Goal: Check status: Check status

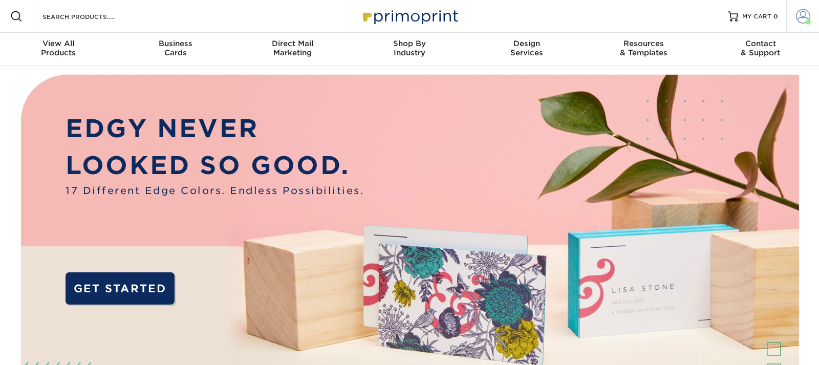
click at [803, 15] on span at bounding box center [803, 16] width 14 height 14
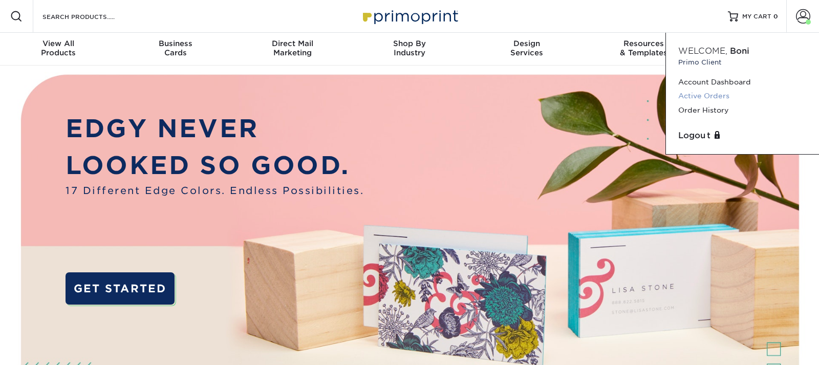
click at [705, 95] on link "Active Orders" at bounding box center [742, 96] width 128 height 14
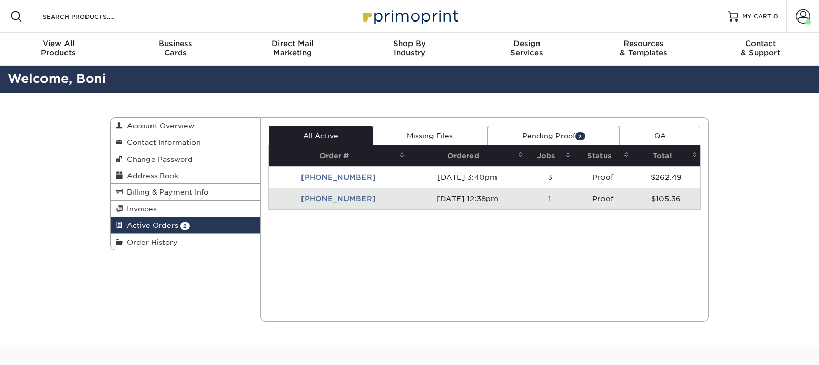
click at [335, 198] on td "[PHONE_NUMBER]" at bounding box center [339, 198] width 140 height 21
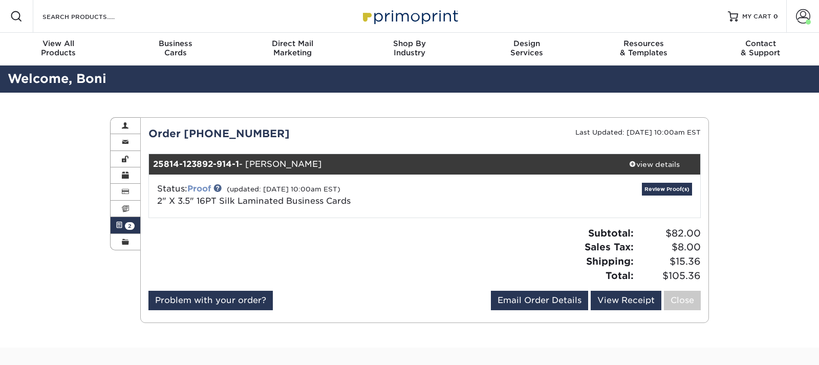
click at [201, 187] on link "Proof" at bounding box center [199, 189] width 24 height 10
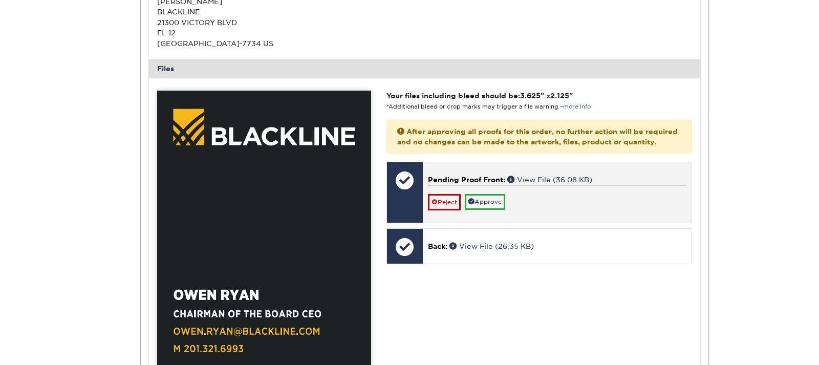
scroll to position [418, 0]
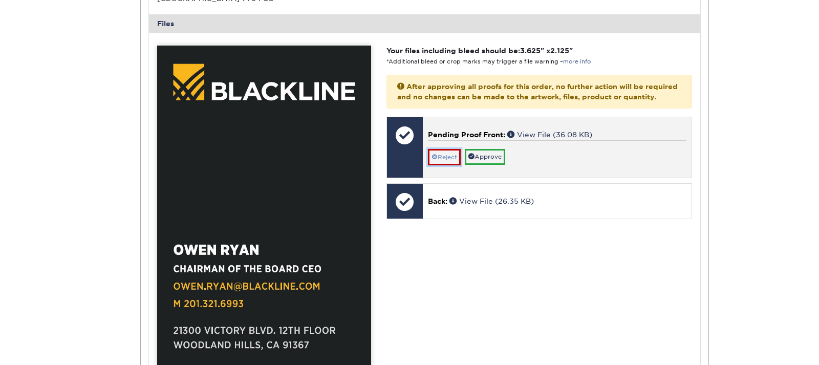
click at [438, 165] on link "Reject" at bounding box center [444, 157] width 33 height 16
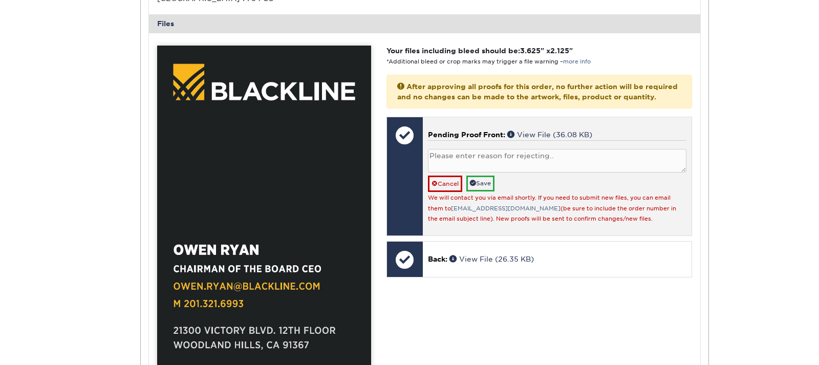
click at [459, 170] on textarea at bounding box center [557, 161] width 258 height 24
type textarea "Please place an ampersand after the word BOARD"
click at [487, 188] on link "Save" at bounding box center [480, 184] width 28 height 16
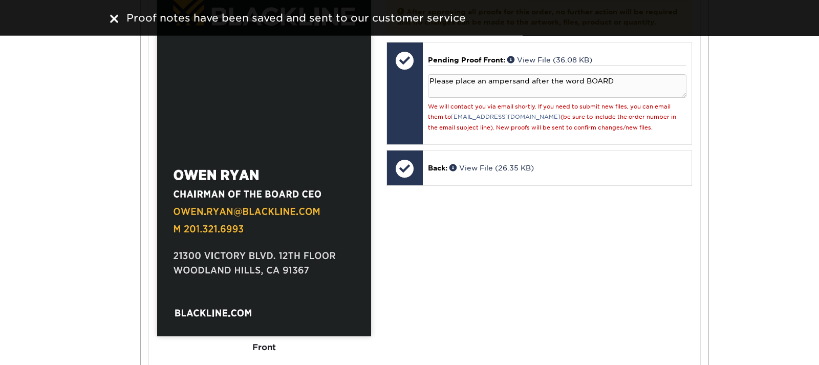
scroll to position [470, 0]
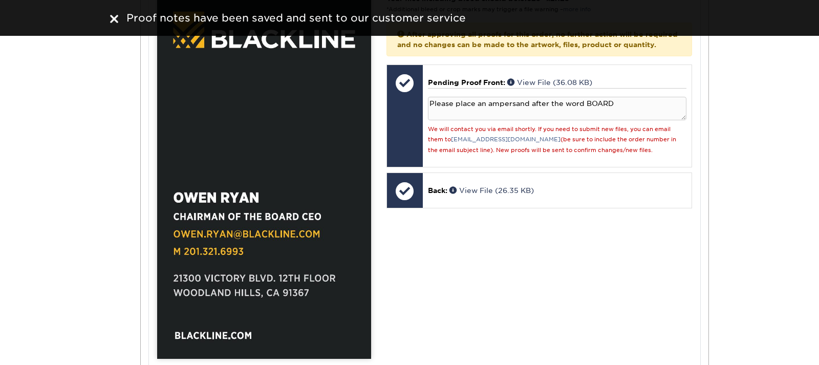
click at [113, 16] on img at bounding box center [114, 19] width 8 height 8
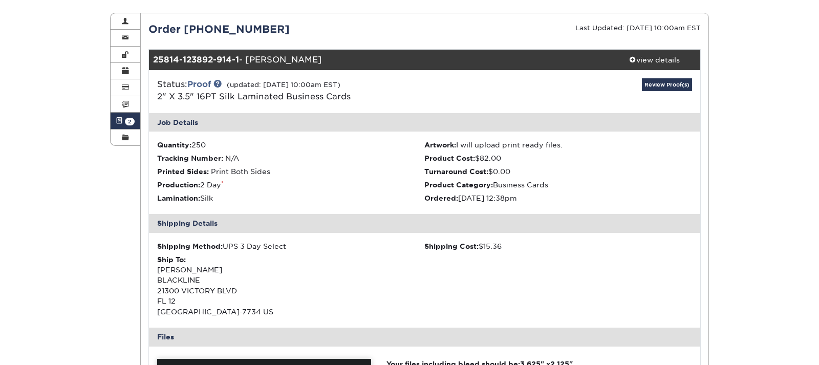
scroll to position [0, 0]
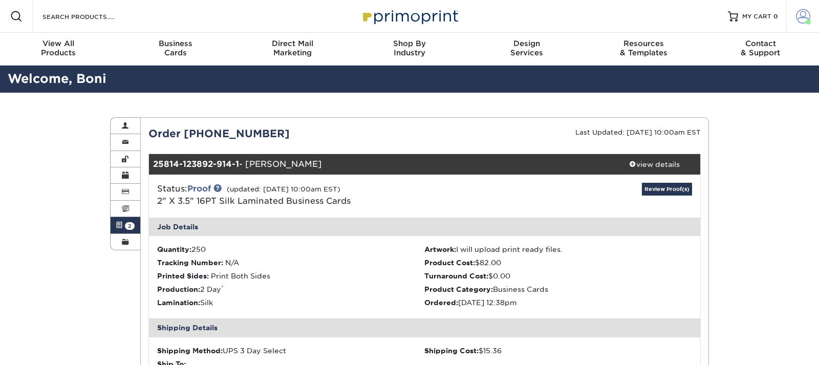
click at [801, 18] on span at bounding box center [803, 16] width 14 height 14
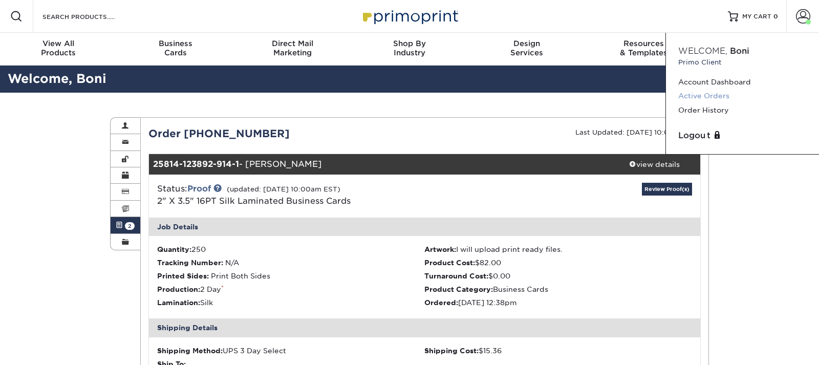
click at [708, 99] on link "Active Orders" at bounding box center [742, 96] width 128 height 14
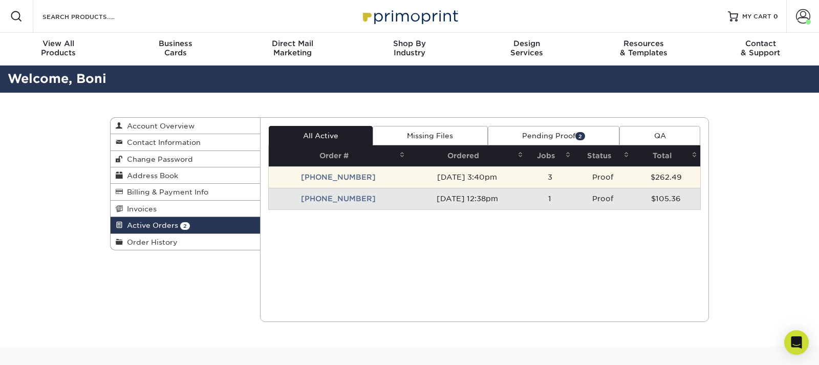
click at [344, 177] on td "[PHONE_NUMBER]" at bounding box center [339, 176] width 140 height 21
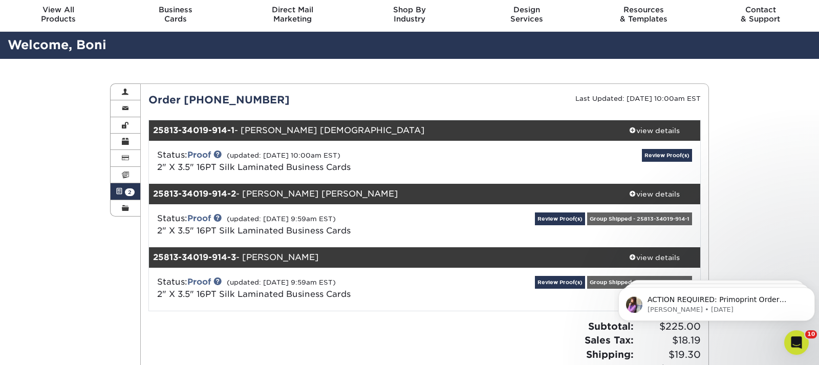
scroll to position [52, 0]
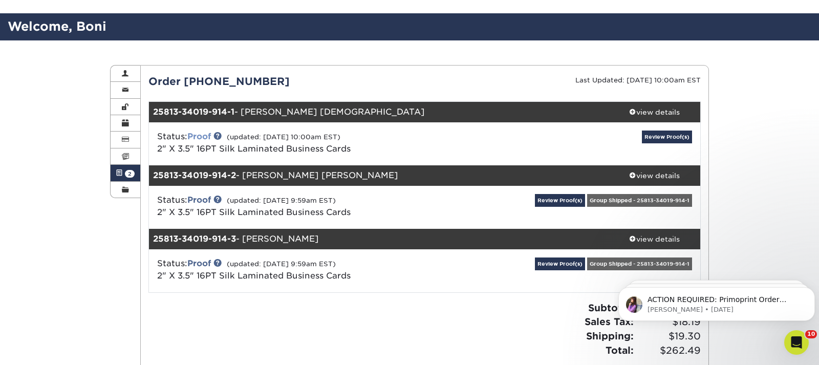
click at [204, 137] on link "Proof" at bounding box center [199, 137] width 24 height 10
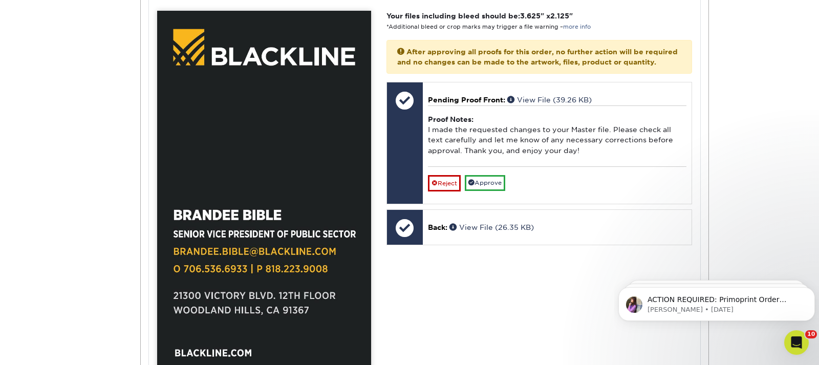
scroll to position [470, 0]
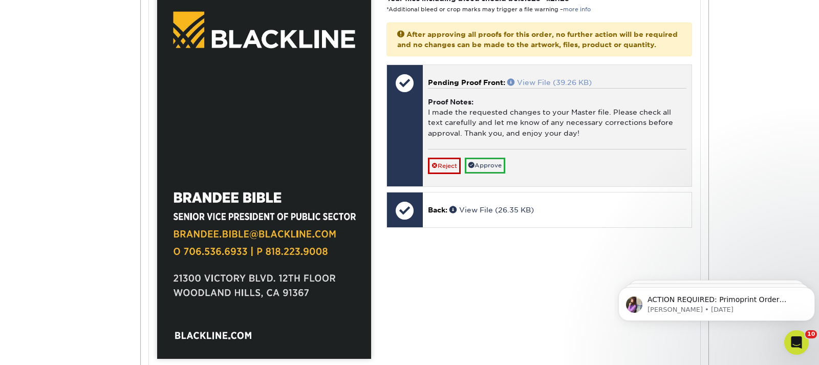
click at [534, 86] on link "View File (39.26 KB)" at bounding box center [549, 82] width 84 height 8
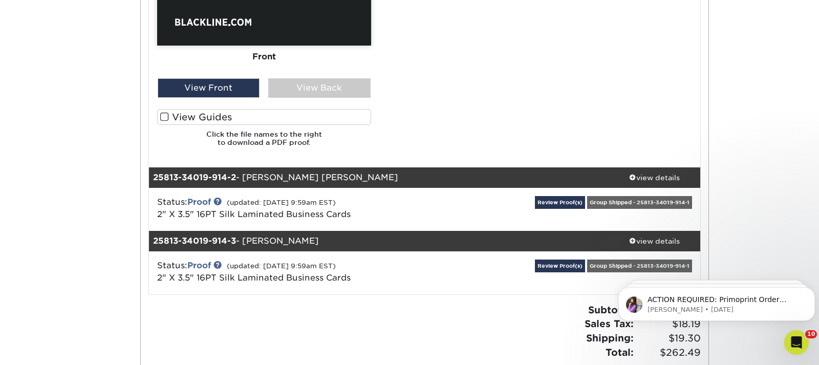
scroll to position [835, 0]
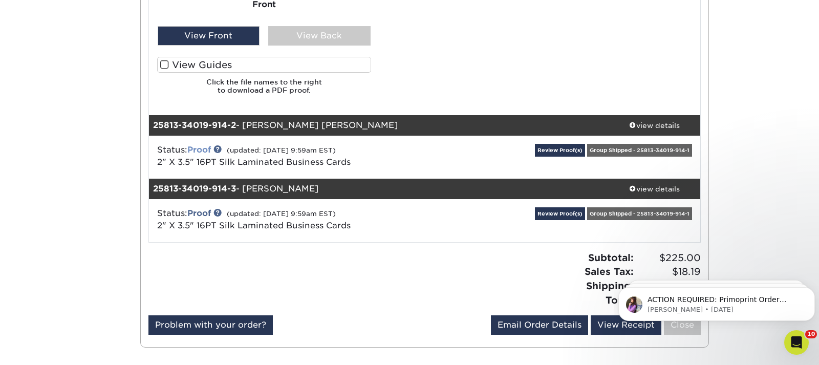
click at [202, 149] on link "Proof" at bounding box center [199, 150] width 24 height 10
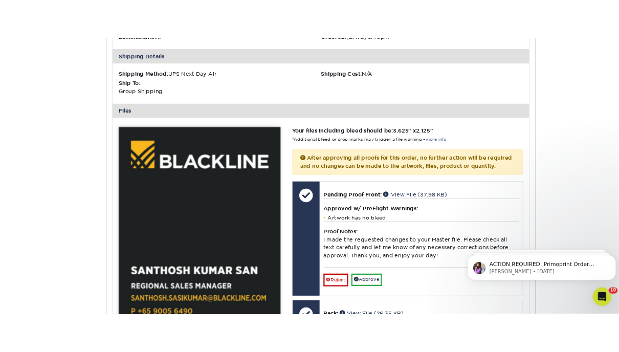
scroll to position [1148, 0]
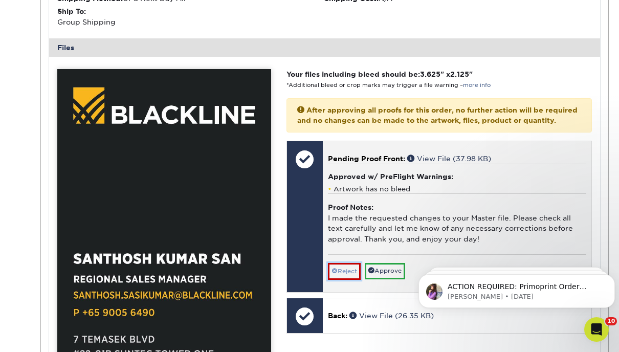
click at [351, 279] on link "Reject" at bounding box center [344, 271] width 33 height 16
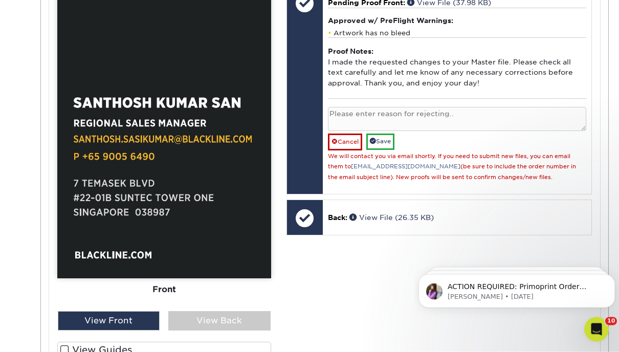
scroll to position [1305, 0]
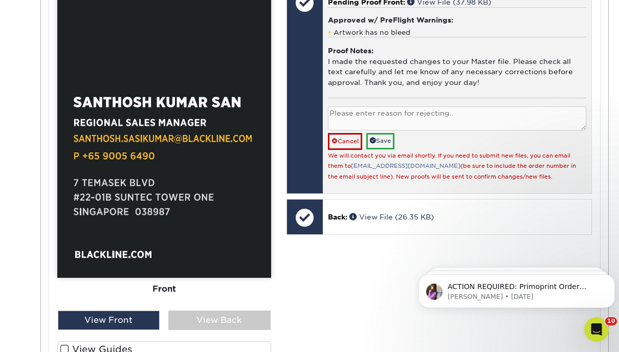
click at [372, 128] on textarea at bounding box center [457, 118] width 258 height 24
type textarea "The word SAN needs to be in parenthesis."
click at [388, 149] on link "Save" at bounding box center [380, 141] width 28 height 16
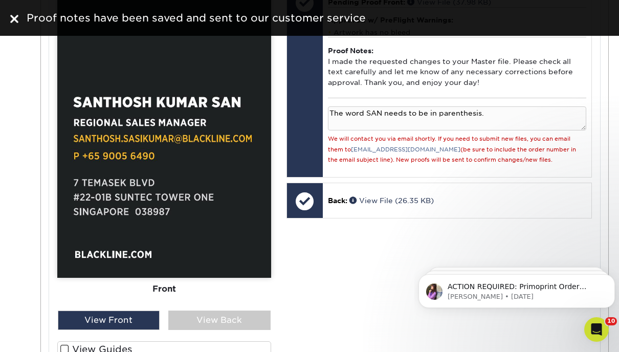
click at [17, 21] on img at bounding box center [14, 19] width 8 height 8
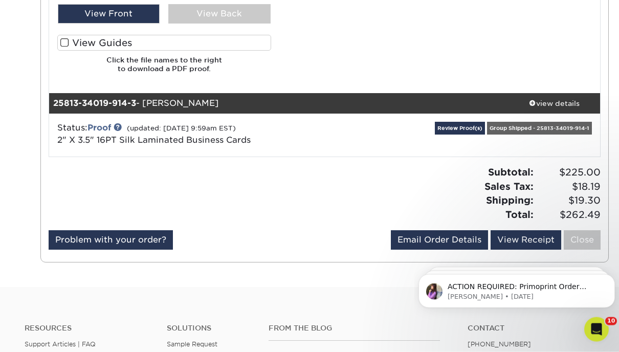
scroll to position [1618, 0]
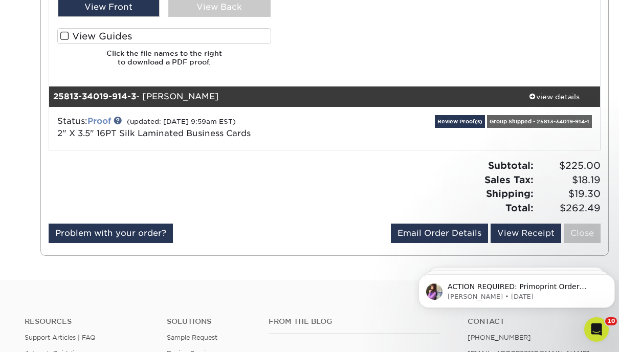
click at [101, 118] on link "Proof" at bounding box center [100, 121] width 24 height 10
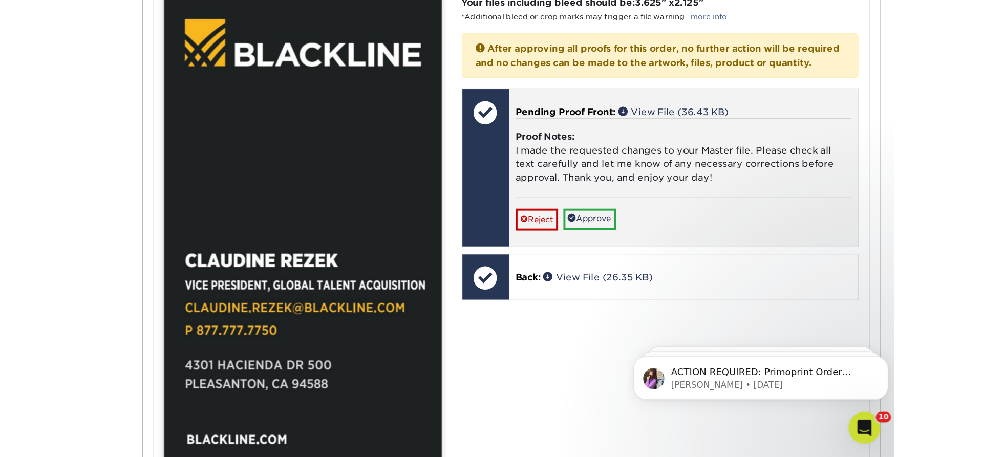
scroll to position [1984, 0]
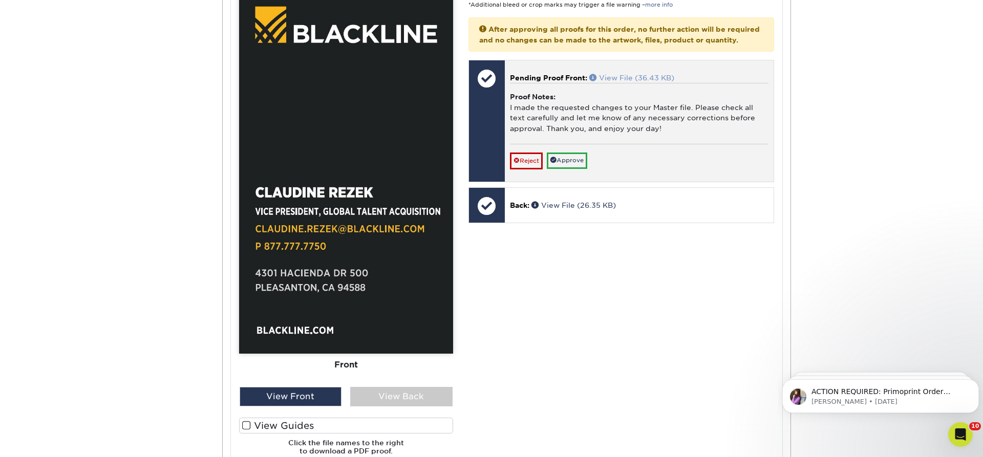
click at [620, 82] on link "View File (36.43 KB)" at bounding box center [631, 78] width 85 height 8
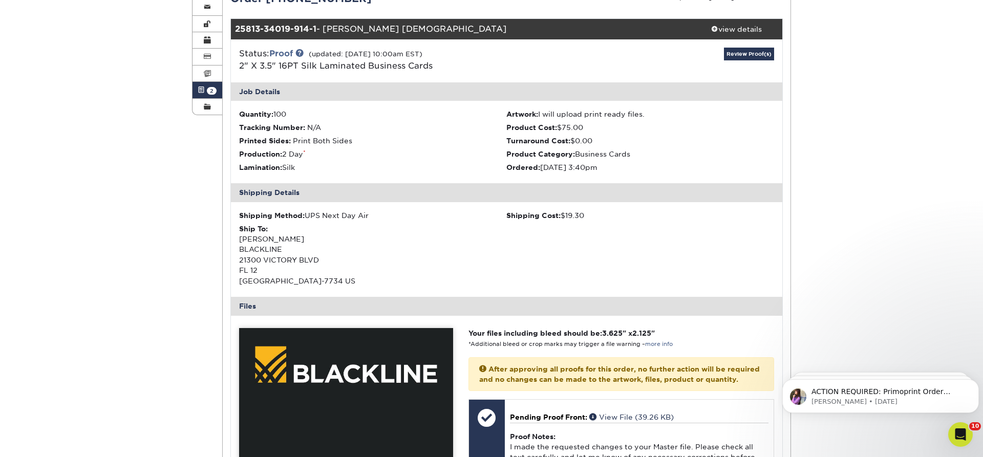
scroll to position [0, 0]
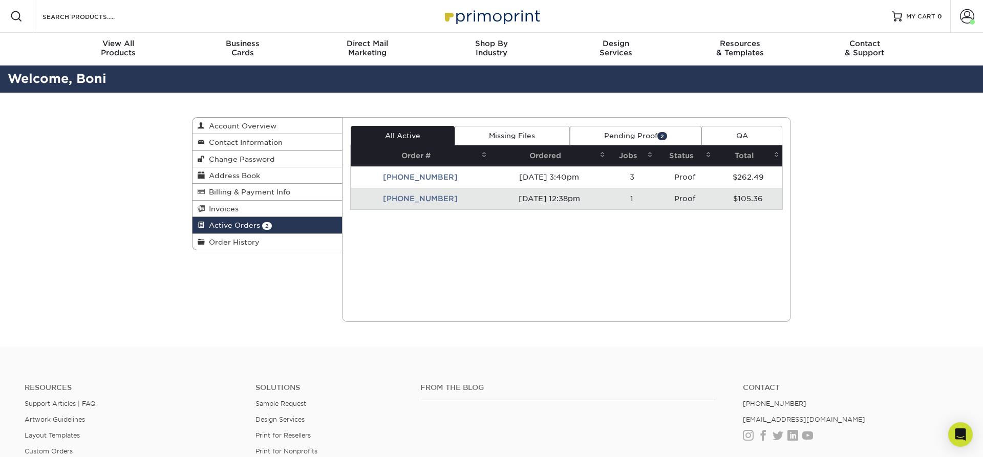
click at [395, 198] on td "[PHONE_NUMBER]" at bounding box center [421, 198] width 140 height 21
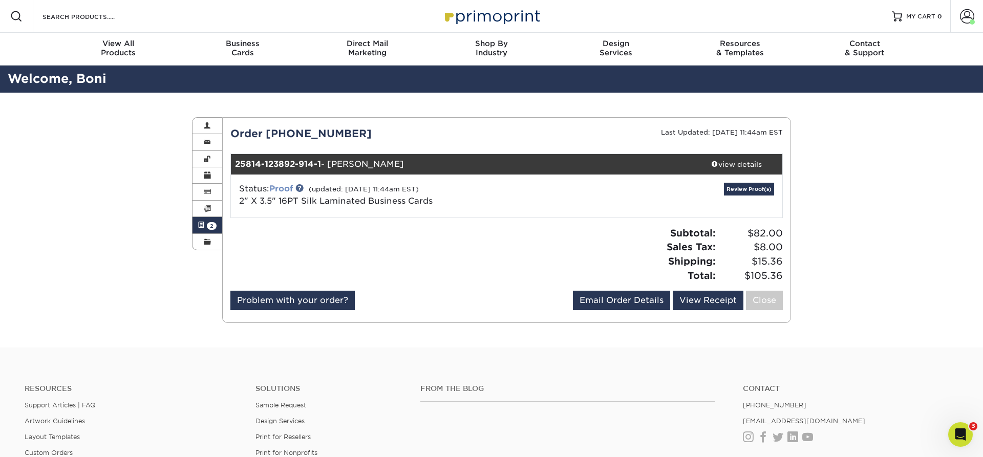
click at [283, 187] on link "Proof" at bounding box center [281, 189] width 24 height 10
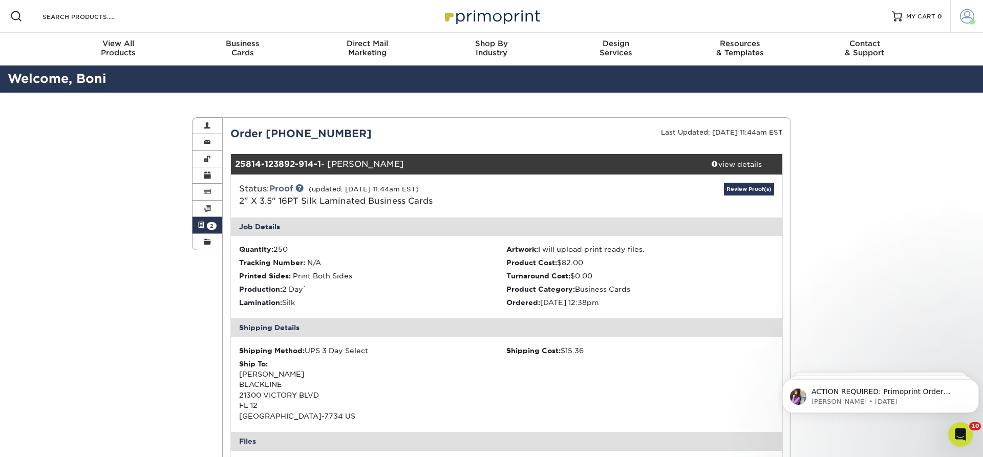
click at [965, 15] on span at bounding box center [967, 16] width 14 height 14
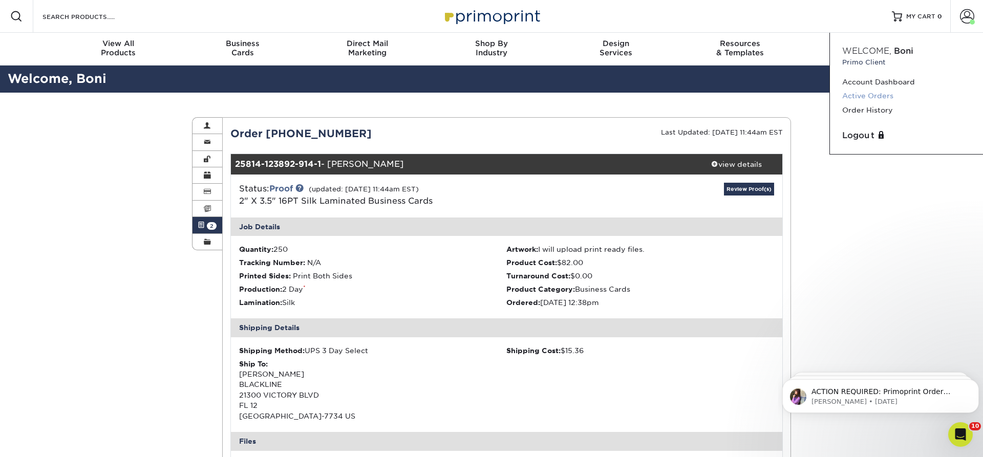
click at [852, 96] on link "Active Orders" at bounding box center [906, 96] width 128 height 14
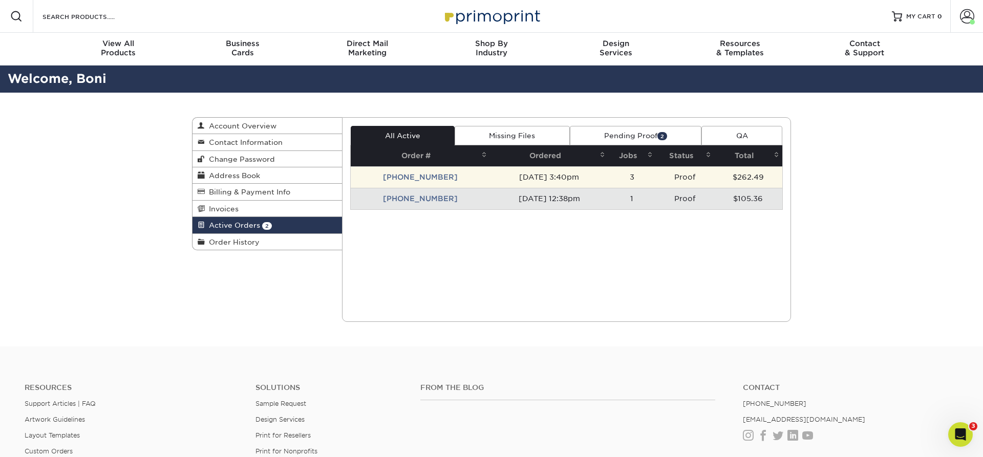
click at [407, 175] on td "[PHONE_NUMBER]" at bounding box center [421, 176] width 140 height 21
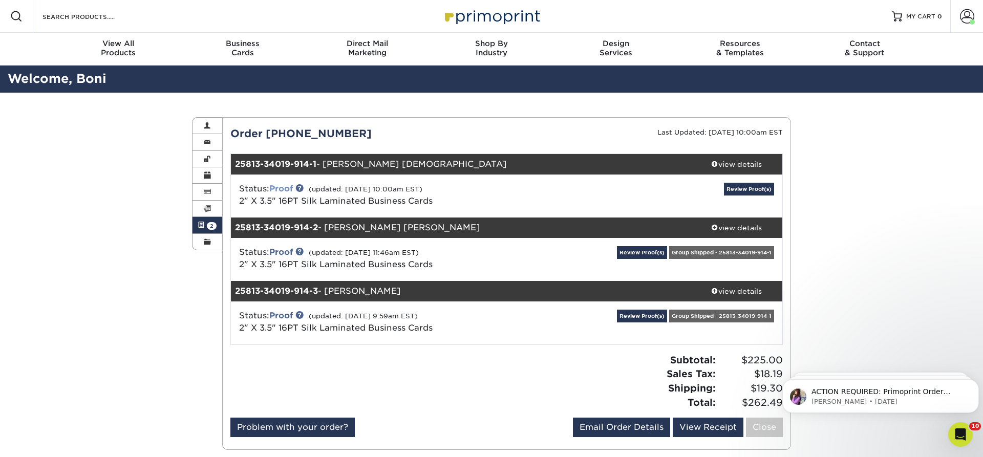
click at [284, 187] on link "Proof" at bounding box center [281, 189] width 24 height 10
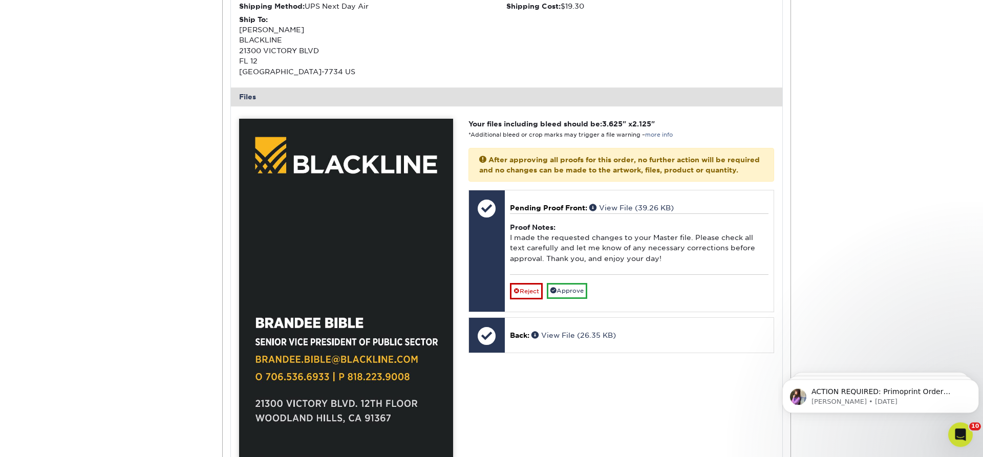
scroll to position [365, 0]
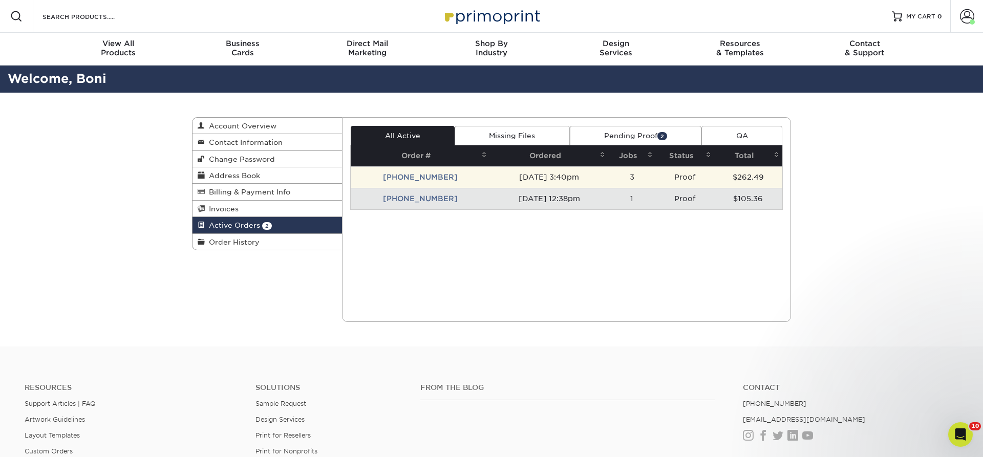
click at [403, 176] on td "[PHONE_NUMBER]" at bounding box center [421, 176] width 140 height 21
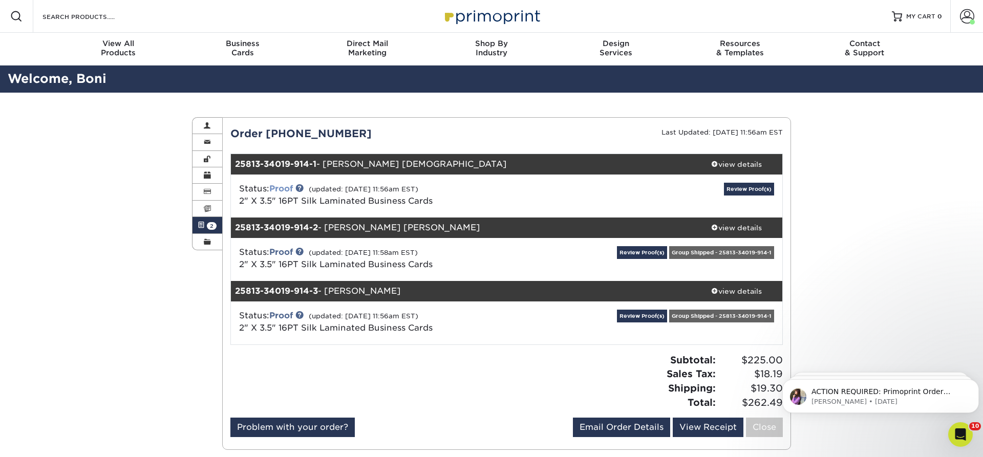
click at [284, 188] on link "Proof" at bounding box center [281, 189] width 24 height 10
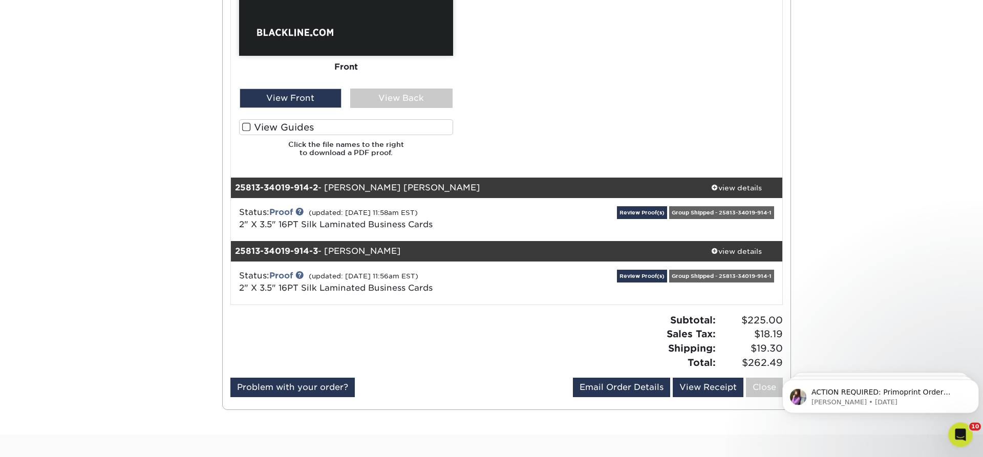
scroll to position [783, 0]
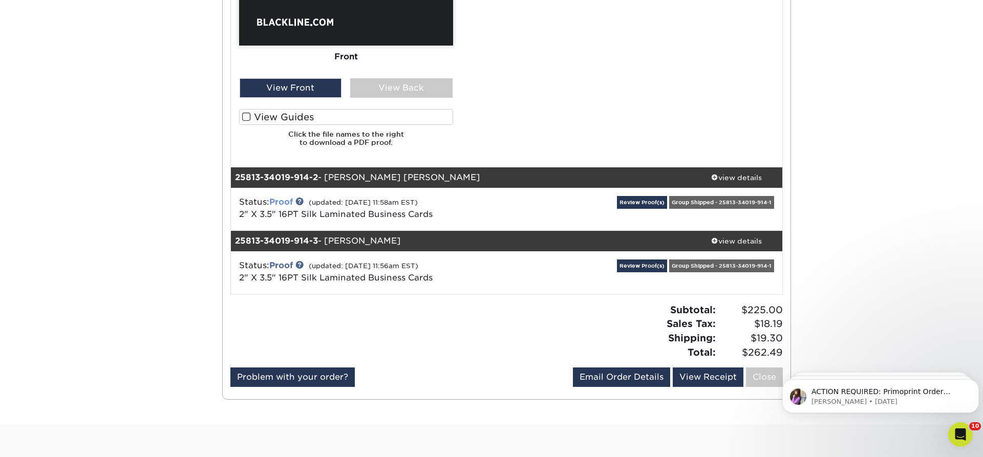
click at [281, 203] on link "Proof" at bounding box center [281, 202] width 24 height 10
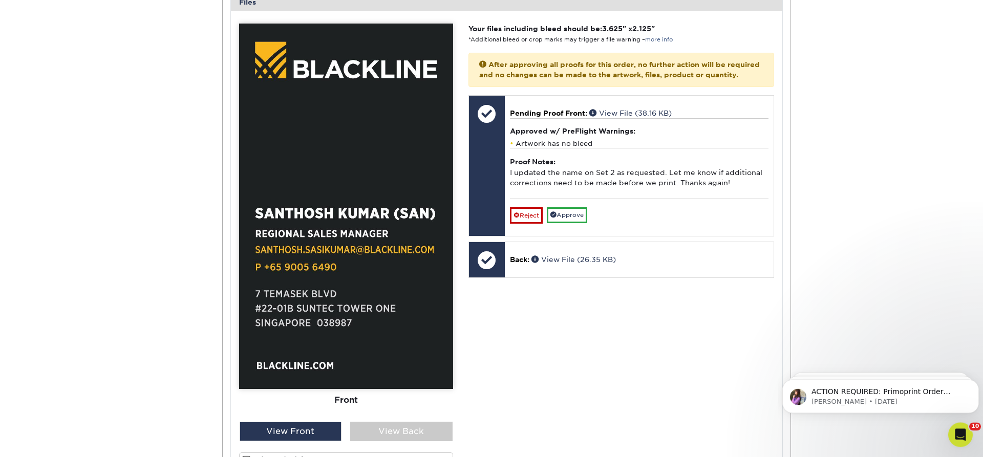
scroll to position [1201, 0]
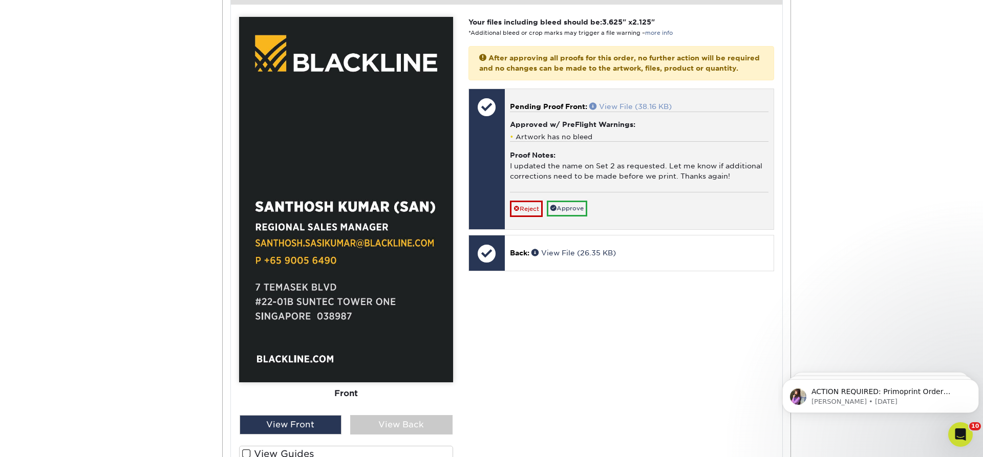
click at [637, 111] on link "View File (38.16 KB)" at bounding box center [630, 106] width 82 height 8
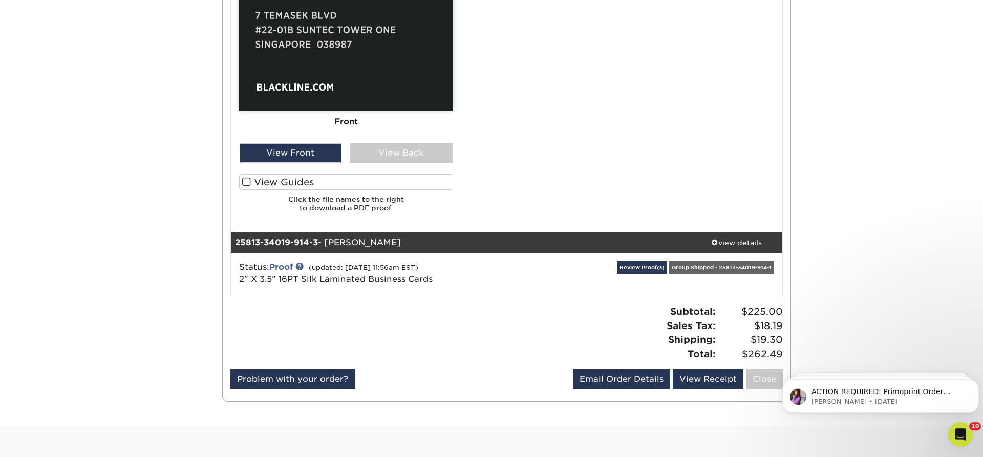
scroll to position [1514, 0]
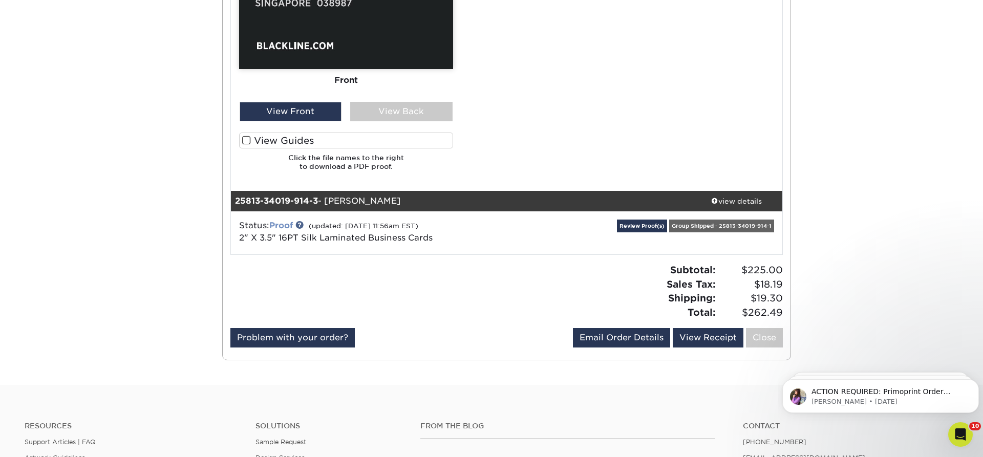
click at [286, 224] on link "Proof" at bounding box center [281, 226] width 24 height 10
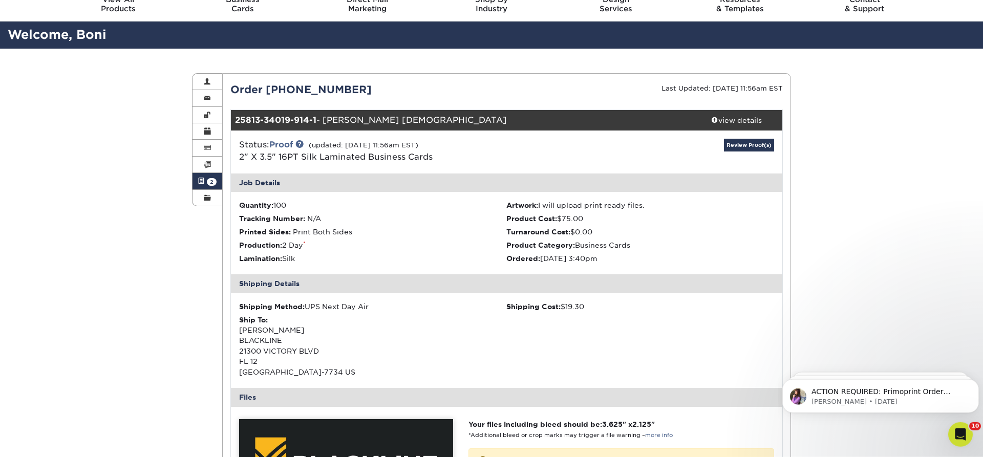
scroll to position [0, 0]
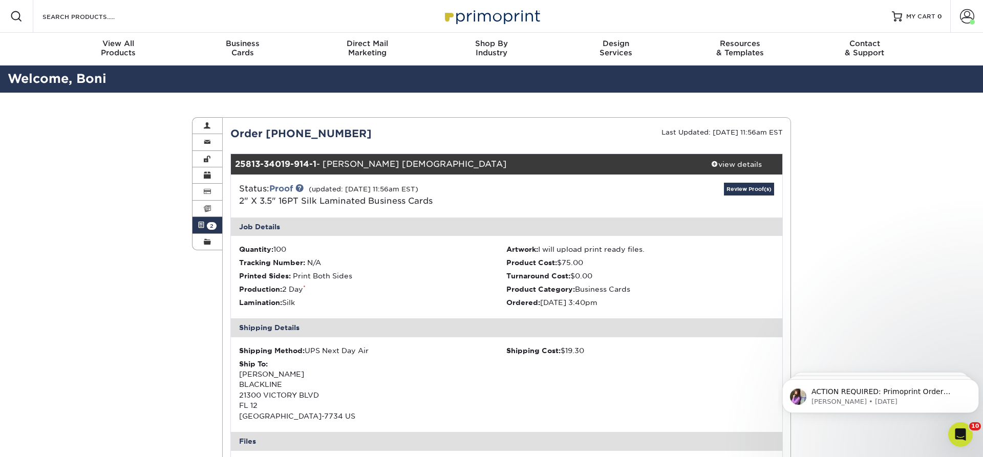
drag, startPoint x: 867, startPoint y: 169, endPoint x: 885, endPoint y: 115, distance: 57.5
click at [969, 14] on span at bounding box center [967, 16] width 14 height 14
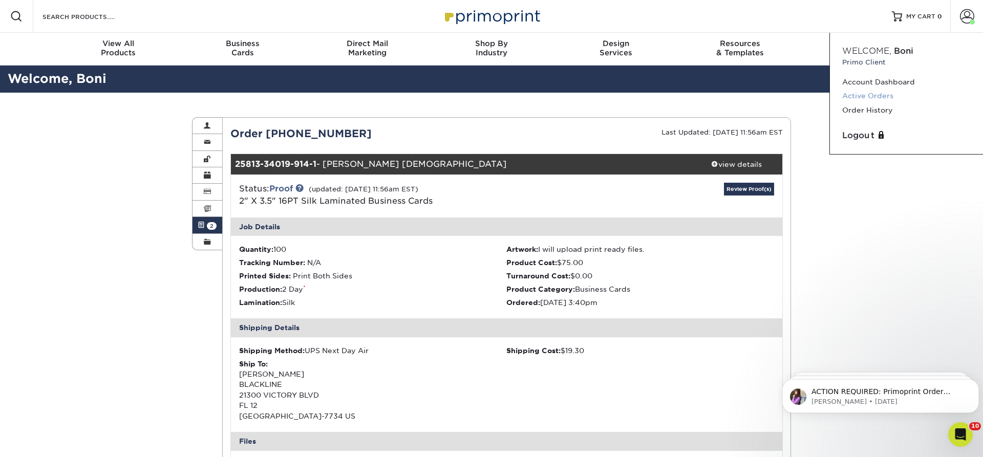
click at [864, 94] on link "Active Orders" at bounding box center [906, 96] width 128 height 14
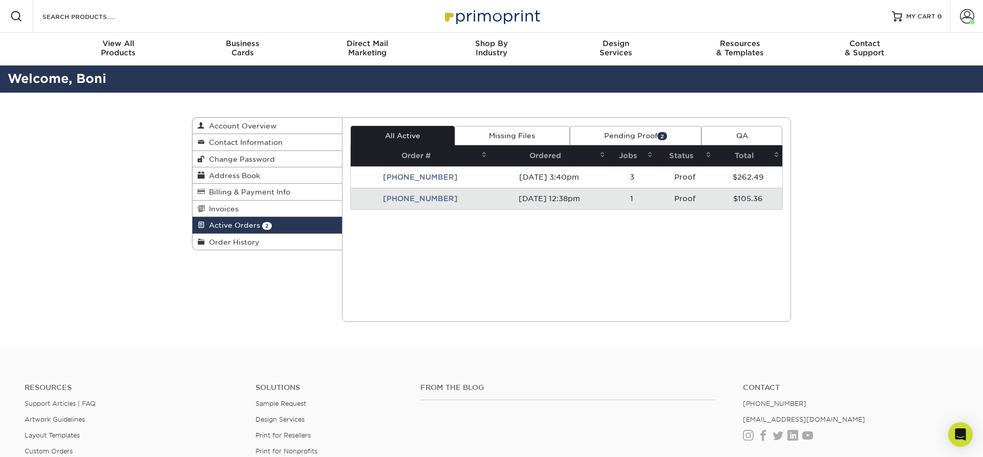
click at [421, 199] on td "[PHONE_NUMBER]" at bounding box center [421, 198] width 140 height 21
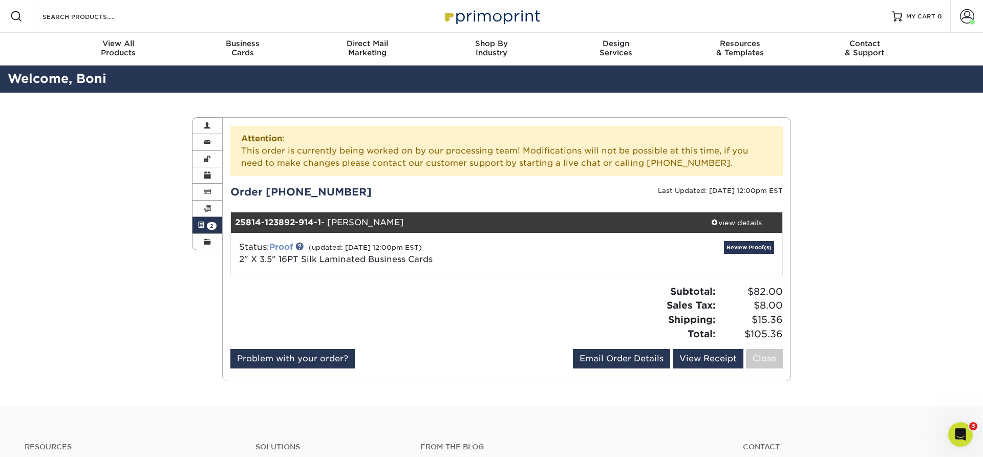
click at [288, 245] on link "Proof" at bounding box center [281, 247] width 24 height 10
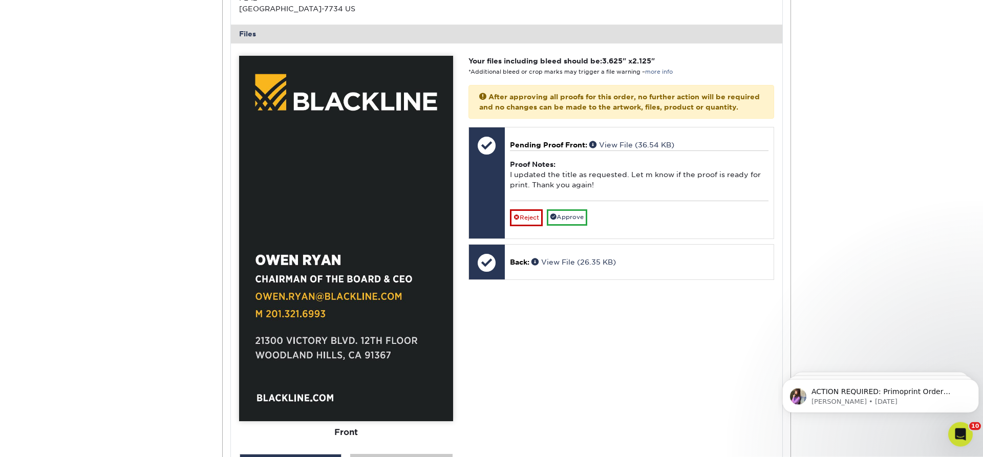
scroll to position [470, 0]
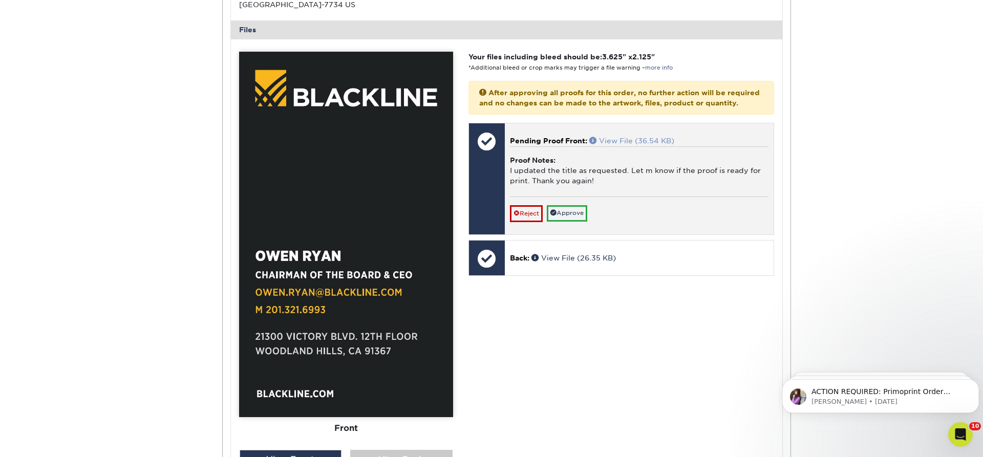
click at [627, 145] on link "View File (36.54 KB)" at bounding box center [631, 141] width 85 height 8
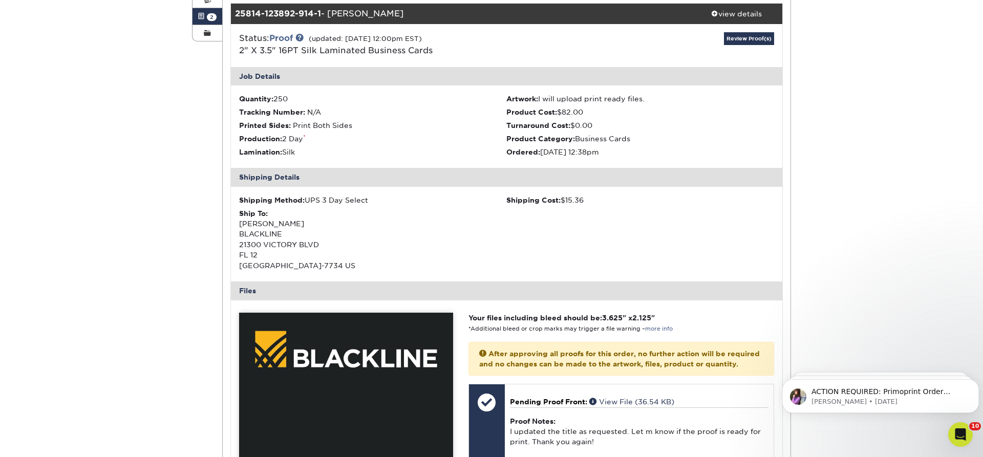
scroll to position [0, 0]
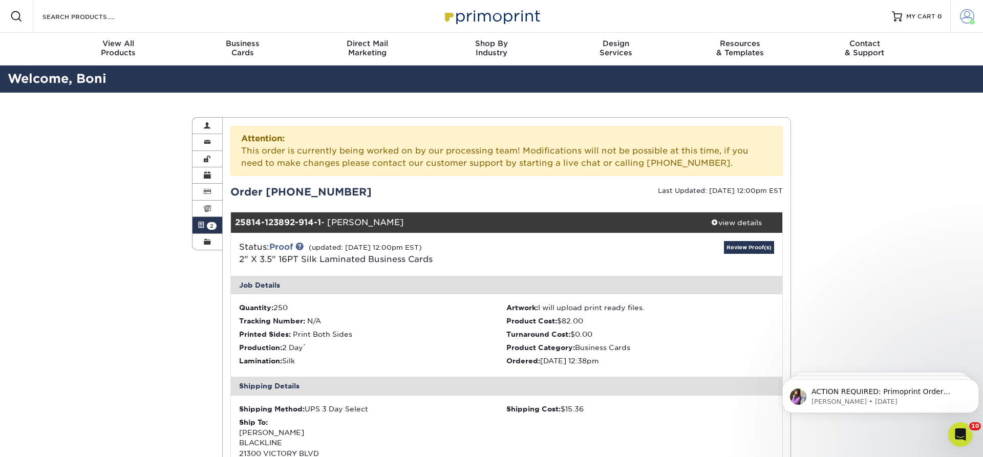
click at [966, 15] on span at bounding box center [967, 16] width 14 height 14
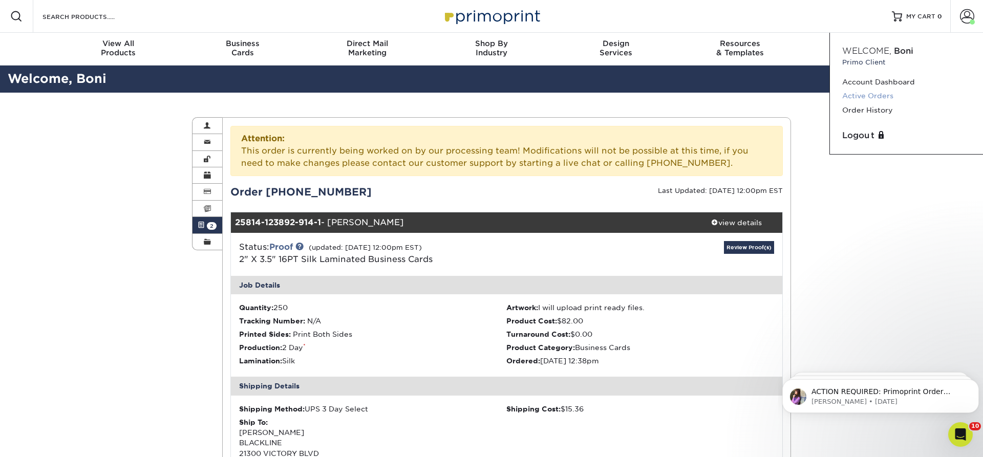
click at [868, 96] on link "Active Orders" at bounding box center [906, 96] width 128 height 14
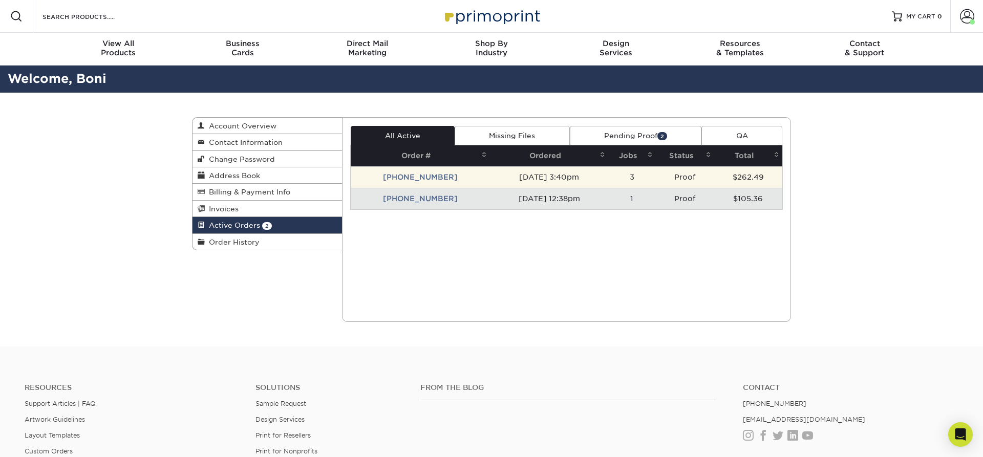
click at [412, 177] on td "[PHONE_NUMBER]" at bounding box center [421, 176] width 140 height 21
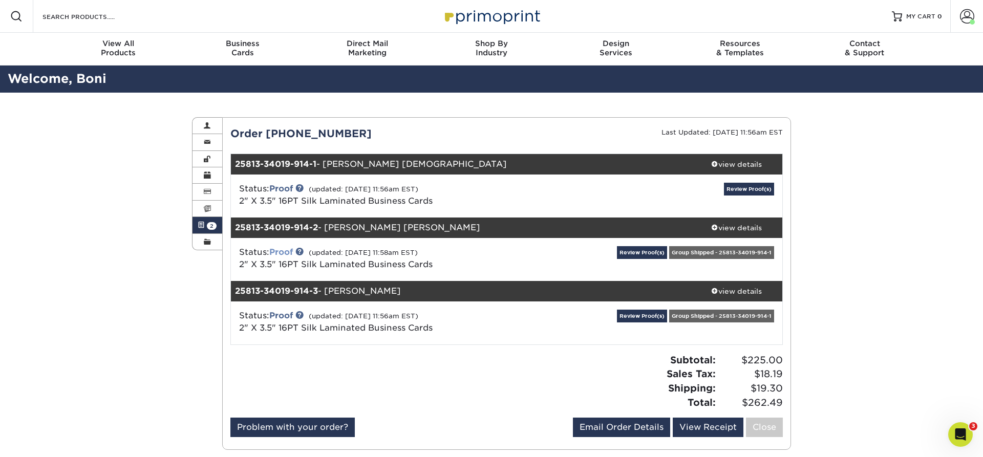
click at [279, 252] on link "Proof" at bounding box center [281, 252] width 24 height 10
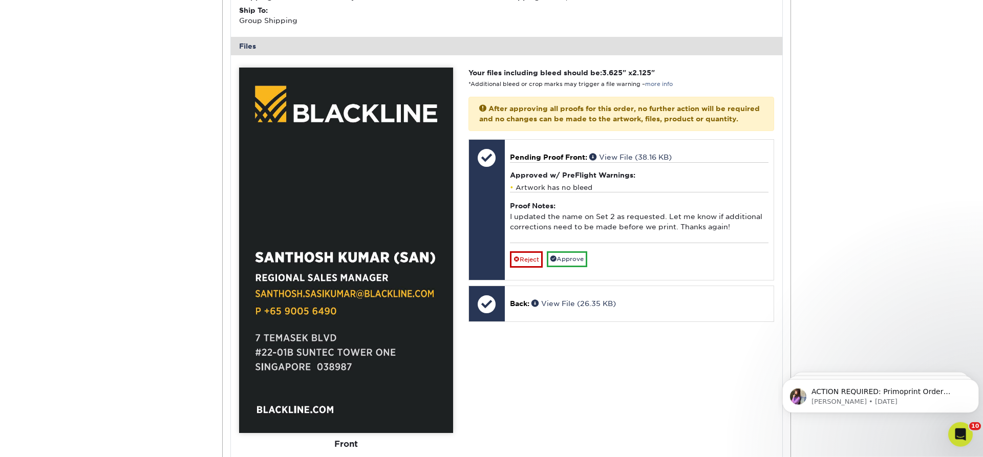
scroll to position [418, 0]
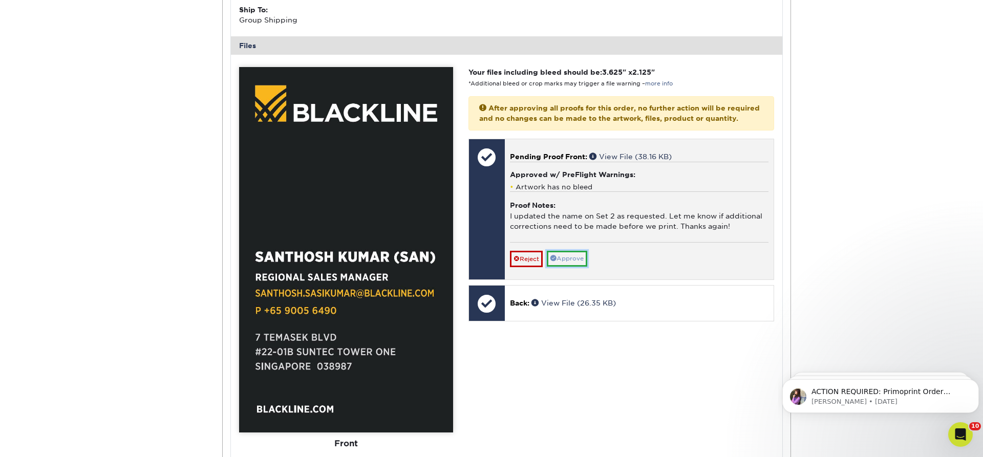
click at [577, 267] on link "Approve" at bounding box center [567, 259] width 40 height 16
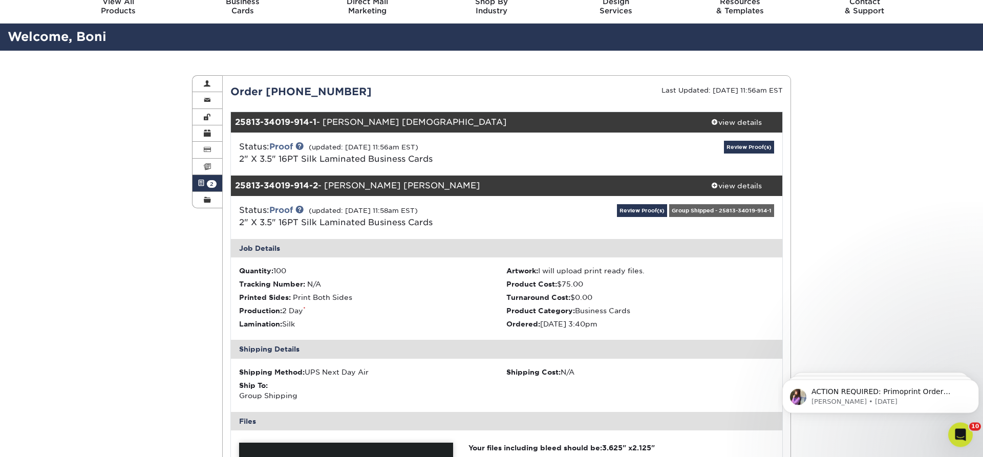
scroll to position [0, 0]
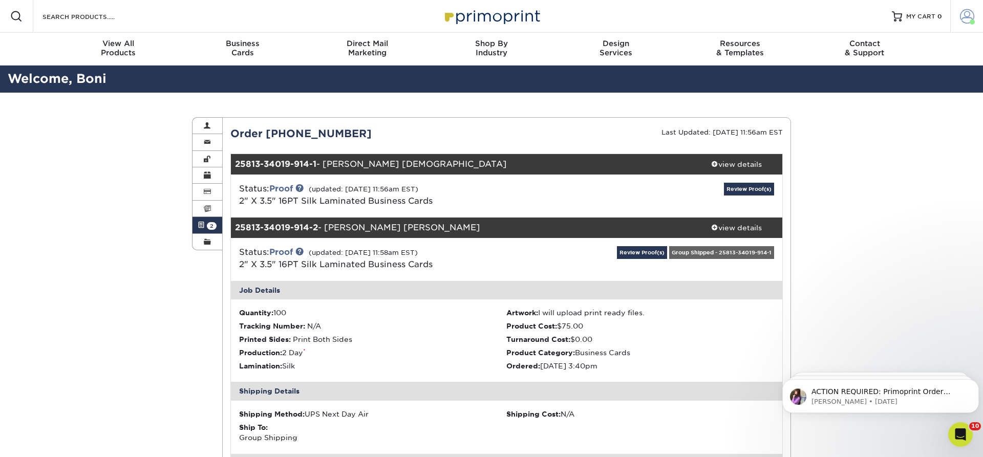
click at [965, 14] on span at bounding box center [967, 16] width 14 height 14
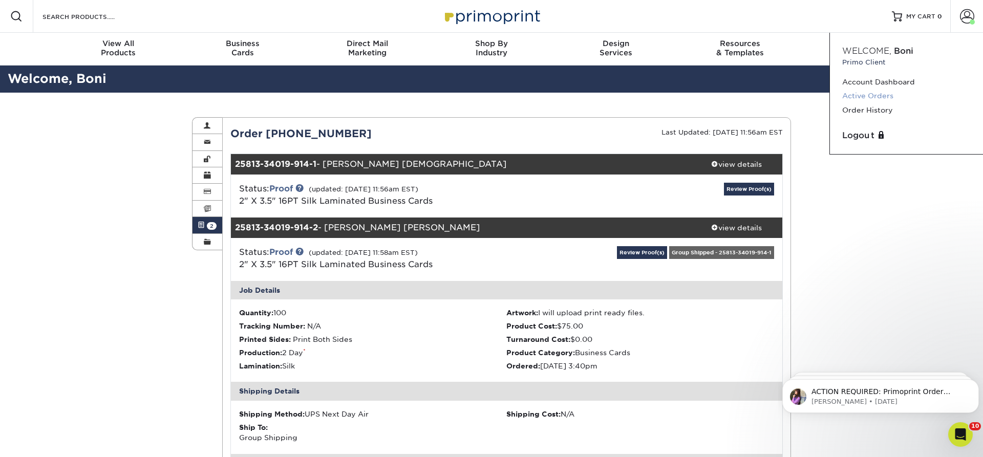
click at [882, 95] on link "Active Orders" at bounding box center [906, 96] width 128 height 14
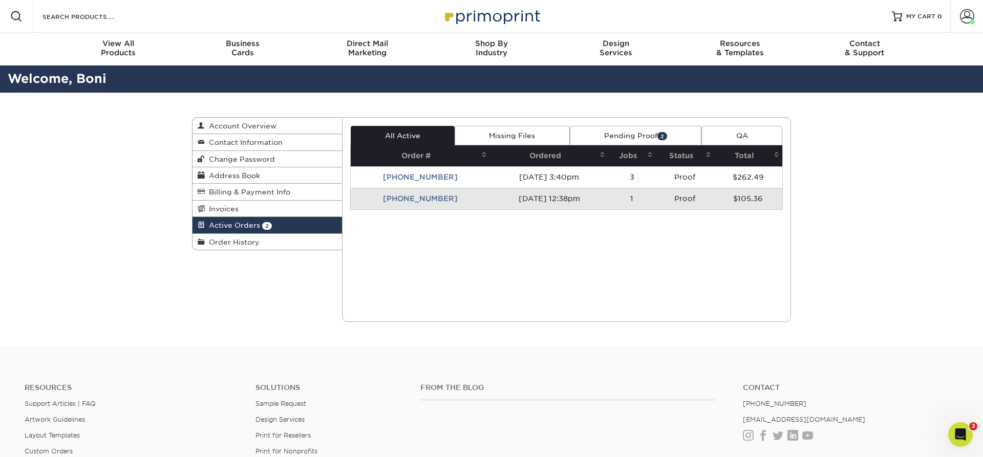
click at [421, 201] on td "[PHONE_NUMBER]" at bounding box center [421, 198] width 140 height 21
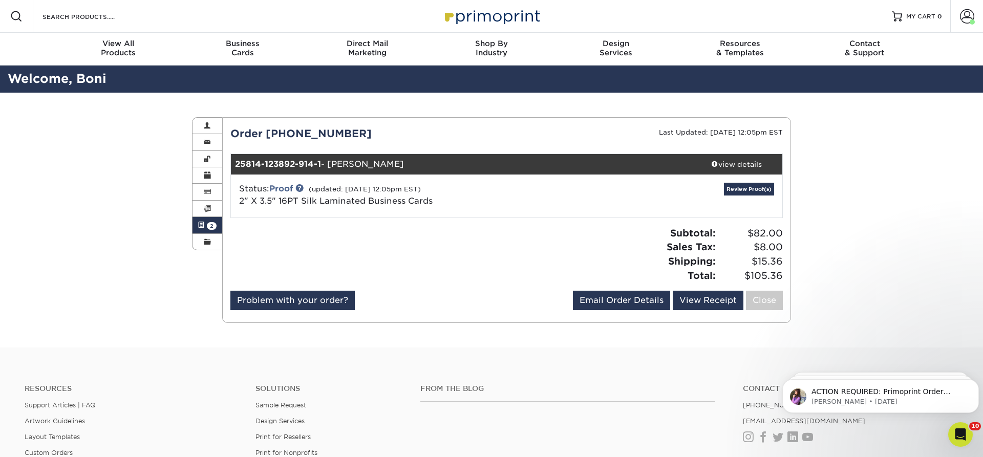
scroll to position [52, 0]
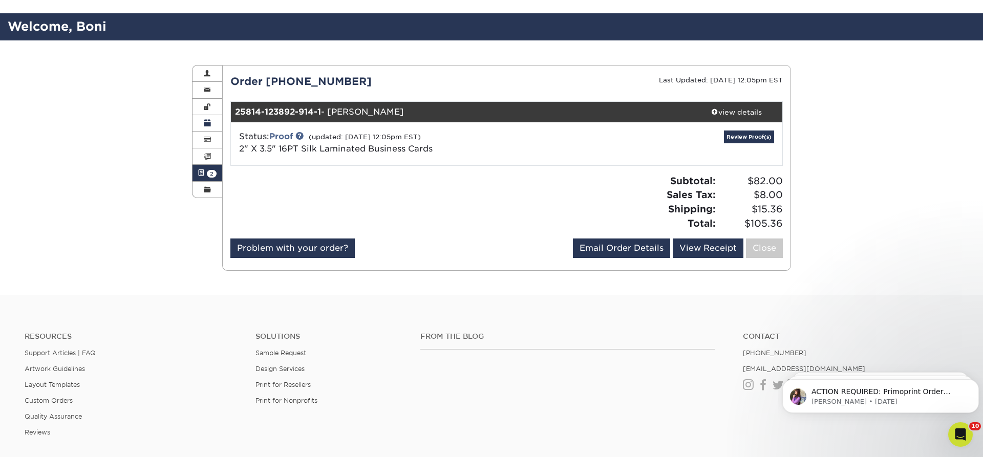
click at [208, 172] on span "2" at bounding box center [212, 174] width 10 height 8
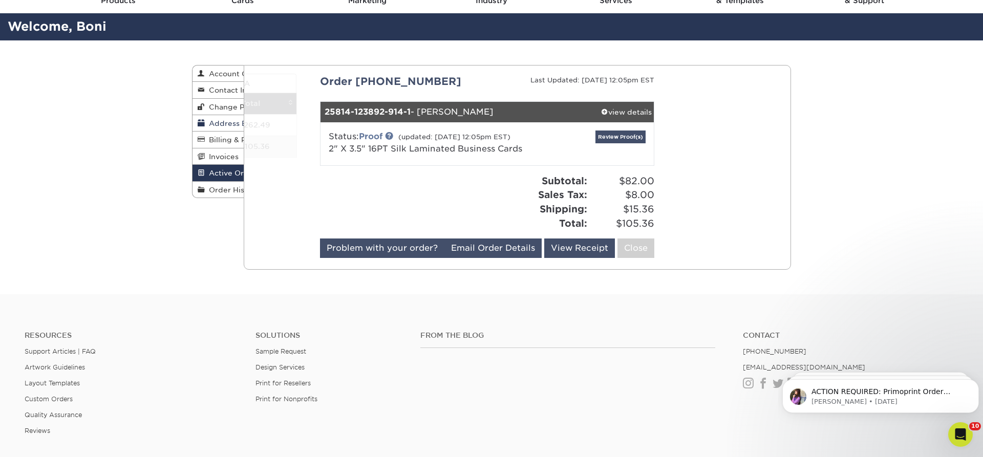
scroll to position [0, 0]
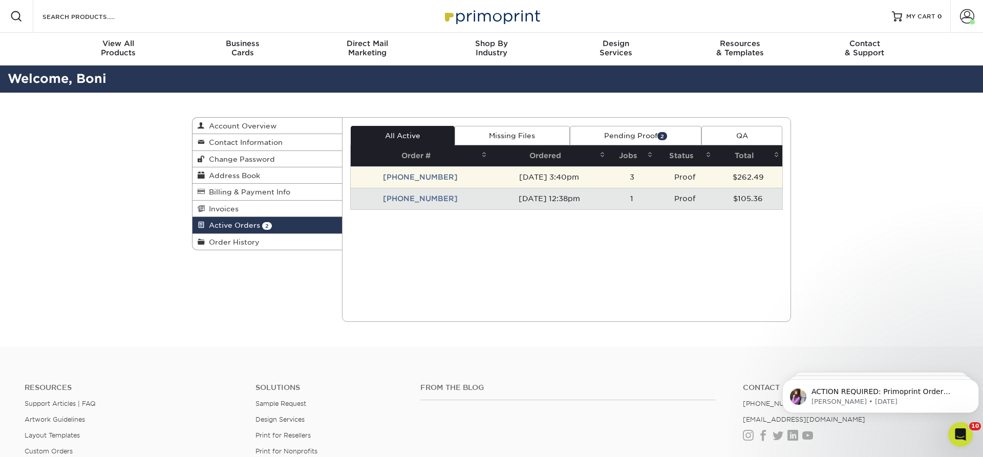
click at [414, 177] on td "[PHONE_NUMBER]" at bounding box center [421, 176] width 140 height 21
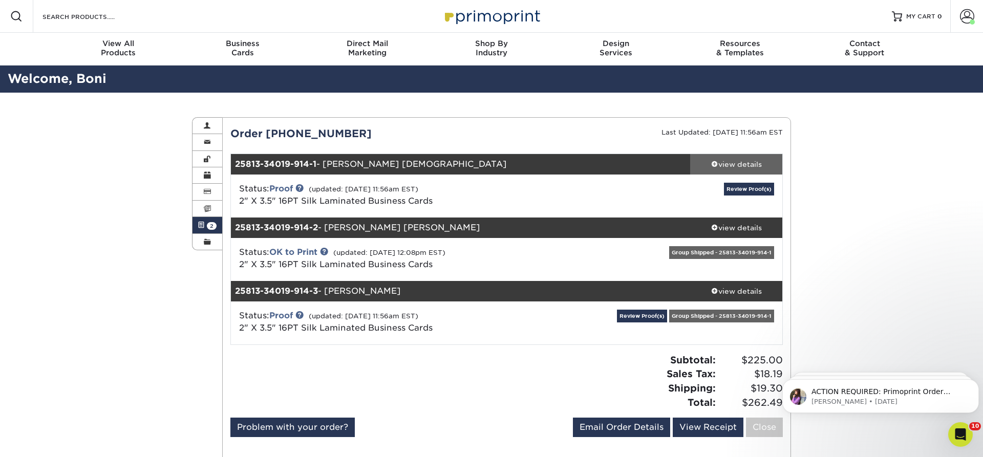
click at [735, 165] on div "view details" at bounding box center [736, 164] width 92 height 10
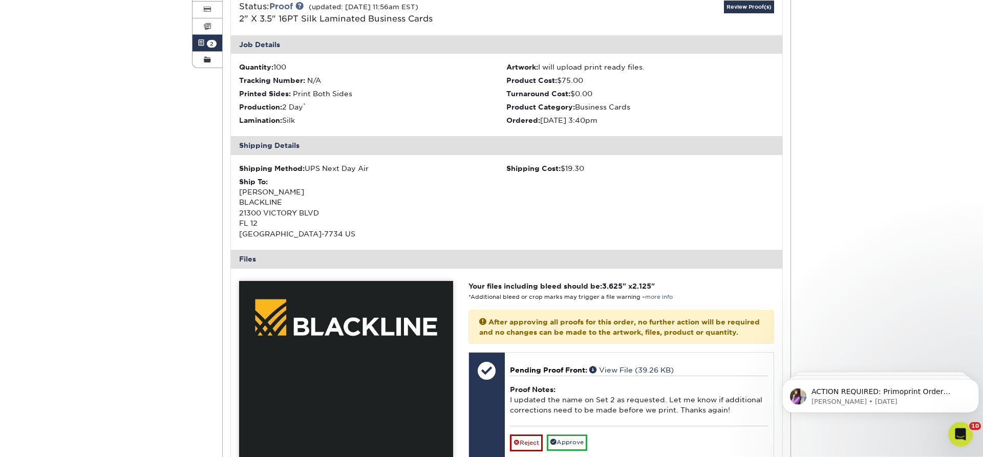
scroll to position [104, 0]
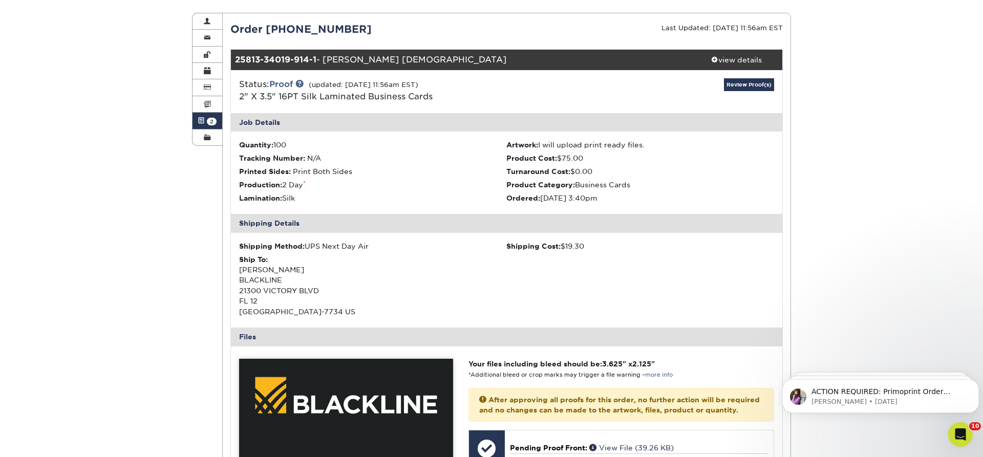
click at [209, 120] on span "2" at bounding box center [212, 122] width 10 height 8
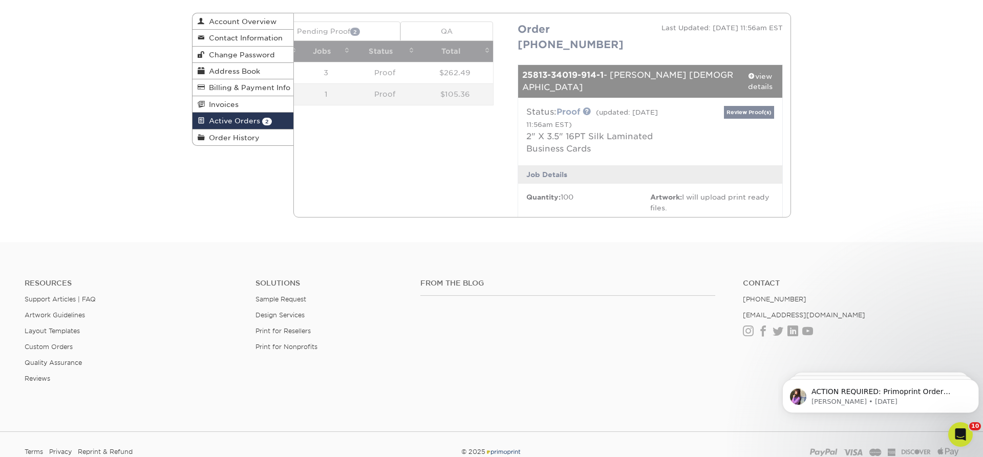
scroll to position [0, 0]
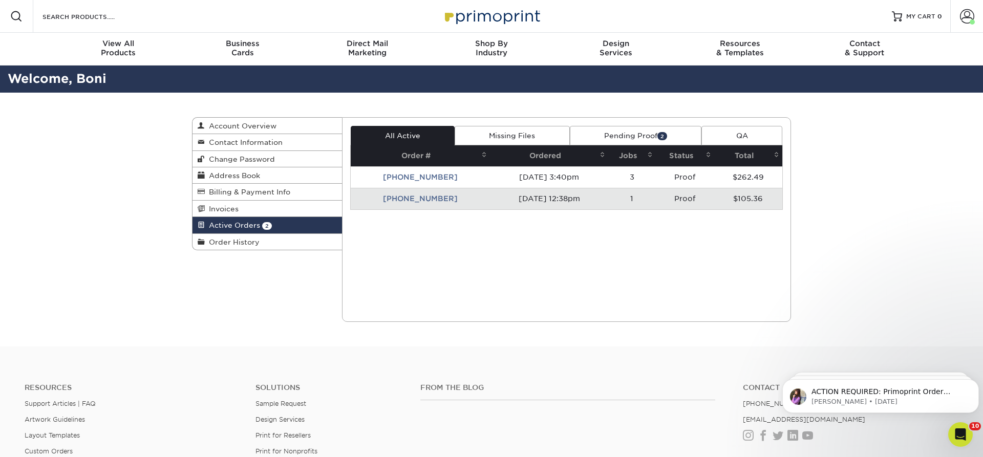
click at [690, 198] on td "Proof" at bounding box center [685, 198] width 58 height 21
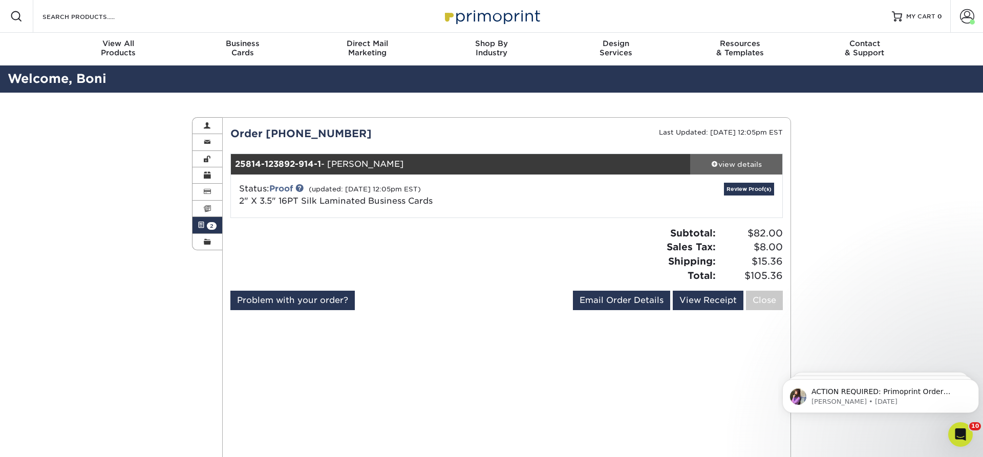
click at [737, 166] on div "view details" at bounding box center [736, 164] width 92 height 10
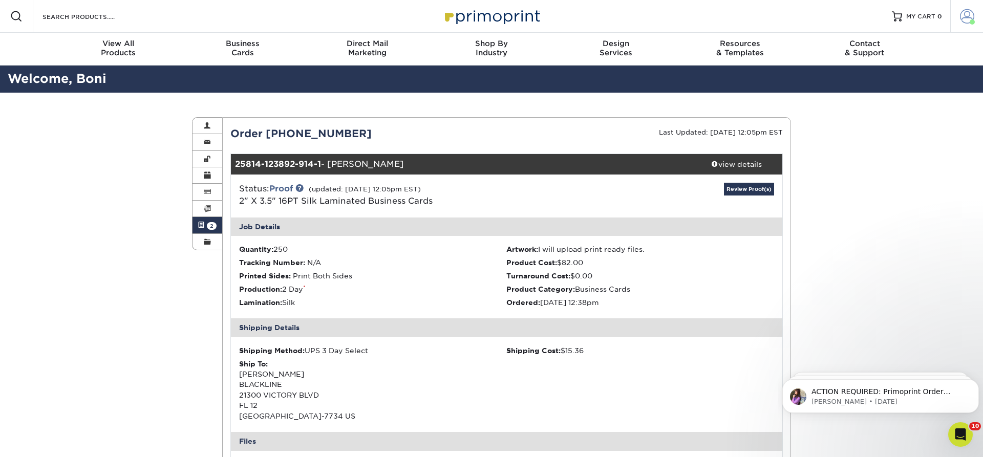
click at [968, 14] on span at bounding box center [967, 16] width 14 height 14
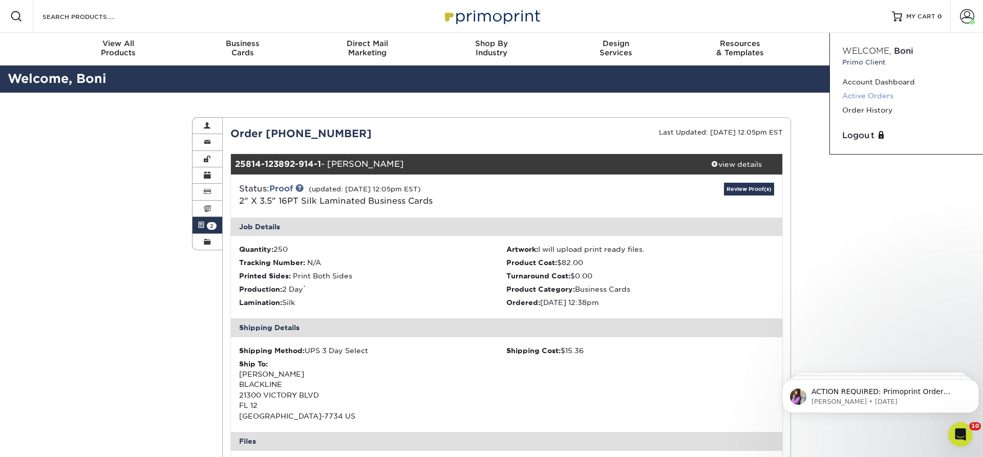
click at [856, 95] on link "Active Orders" at bounding box center [906, 96] width 128 height 14
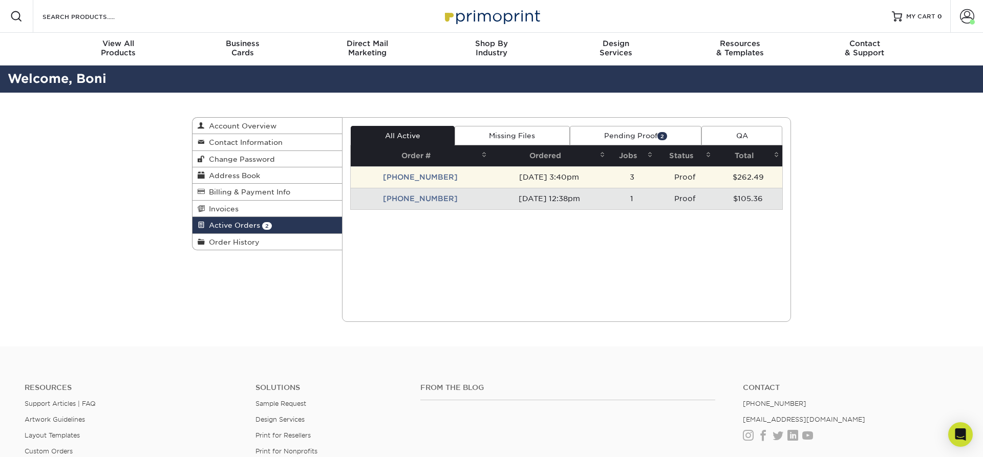
click at [428, 174] on td "[PHONE_NUMBER]" at bounding box center [421, 176] width 140 height 21
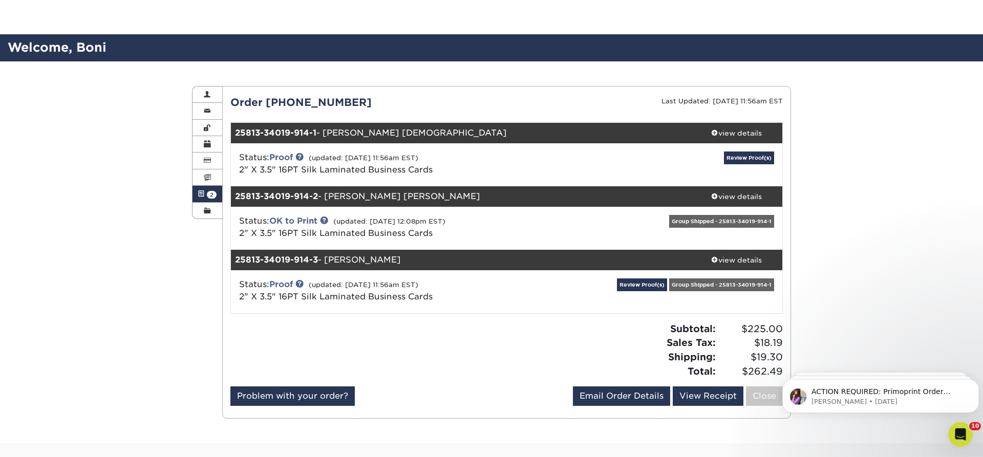
scroll to position [52, 0]
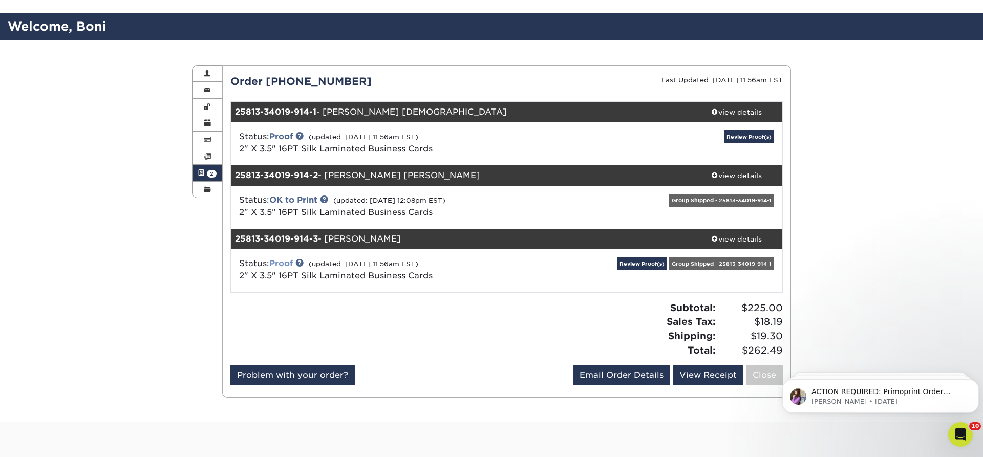
click at [288, 262] on link "Proof" at bounding box center [281, 263] width 24 height 10
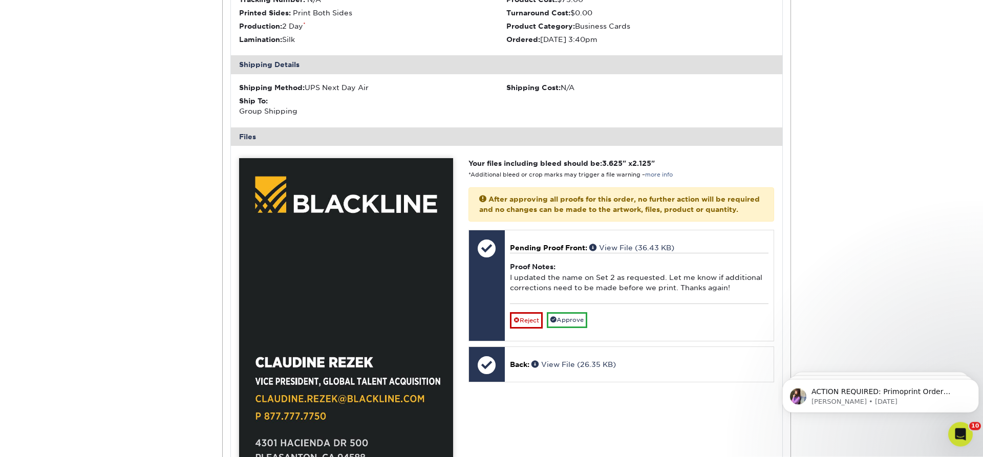
scroll to position [418, 0]
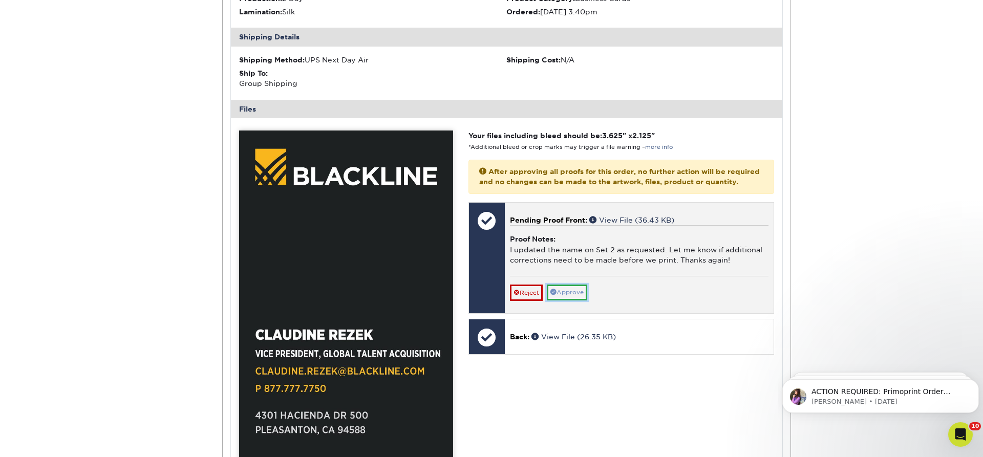
click at [563, 300] on link "Approve" at bounding box center [567, 293] width 40 height 16
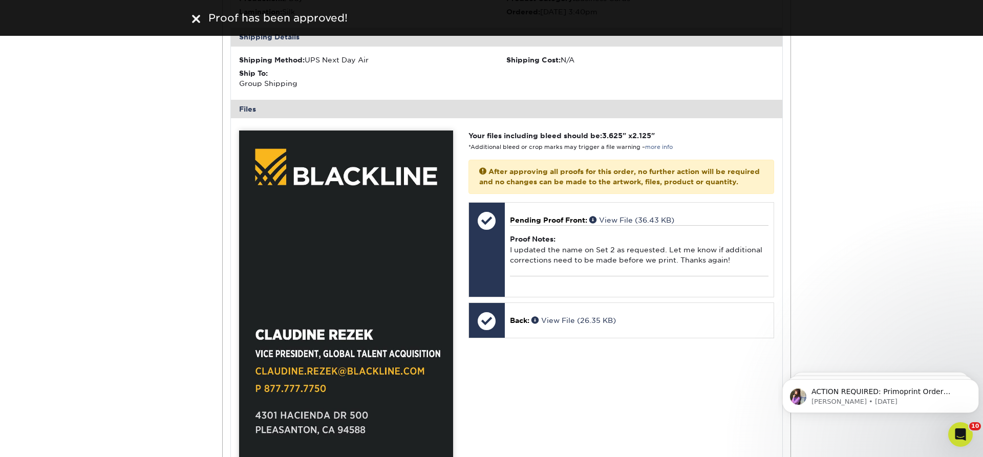
click at [194, 19] on img at bounding box center [196, 19] width 8 height 8
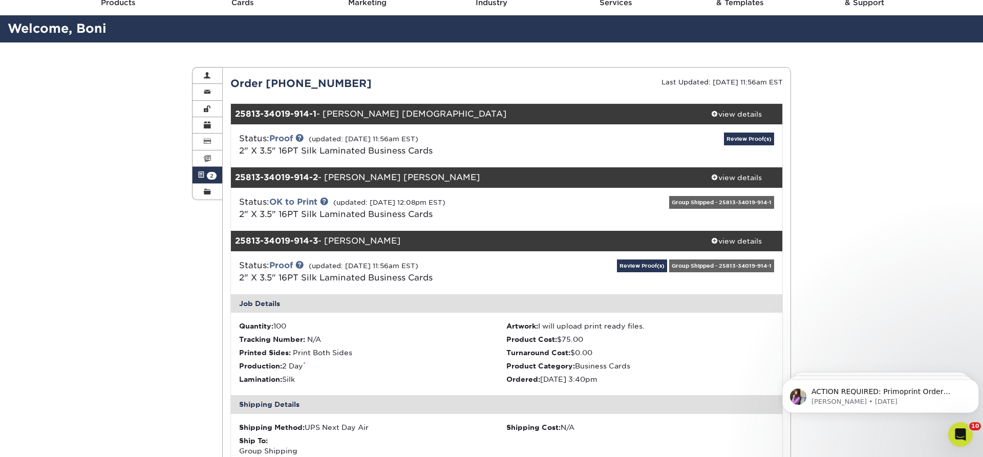
scroll to position [0, 0]
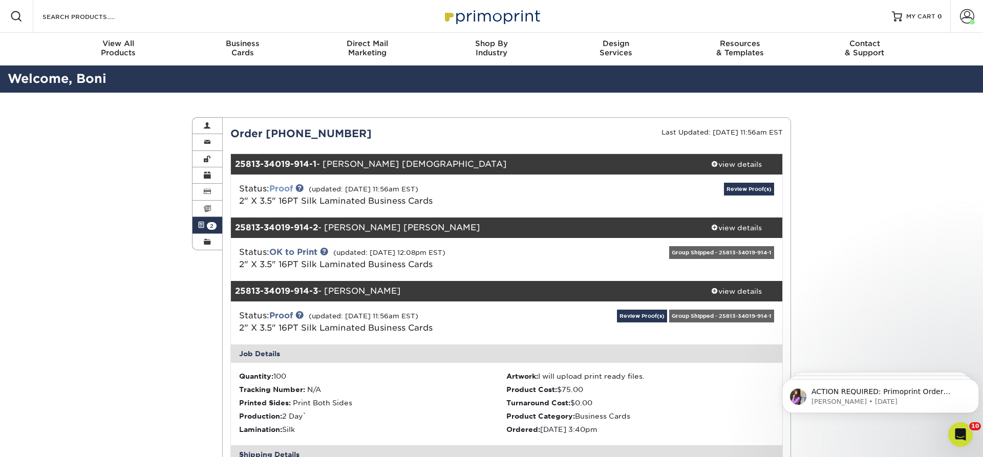
click at [285, 187] on link "Proof" at bounding box center [281, 189] width 24 height 10
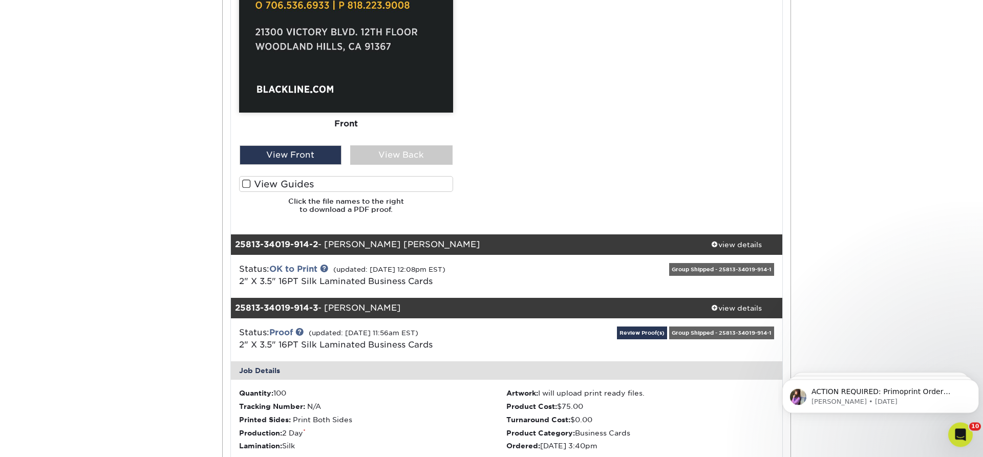
scroll to position [783, 0]
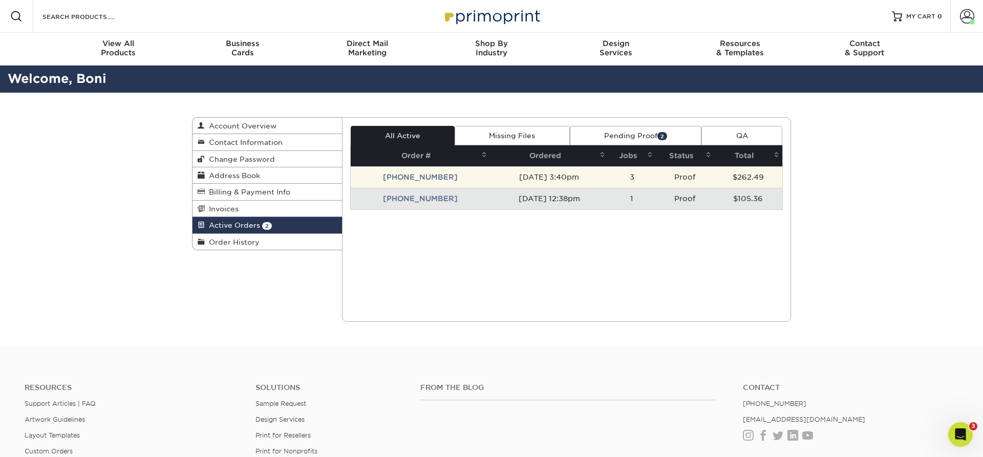
click at [402, 173] on td "[PHONE_NUMBER]" at bounding box center [421, 176] width 140 height 21
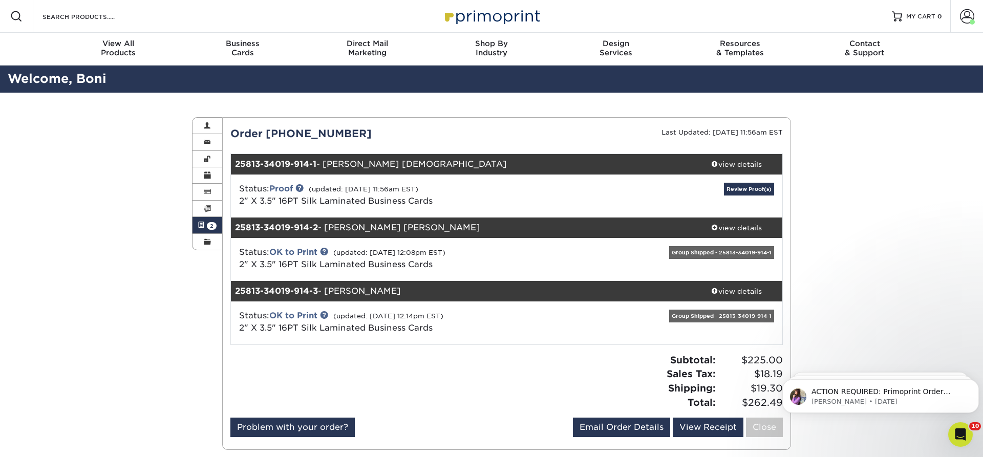
click at [20, 233] on div "Active Orders Account Overview Contact Information Change Password Address Book…" at bounding box center [491, 284] width 983 height 382
click at [284, 187] on link "Proof" at bounding box center [281, 189] width 24 height 10
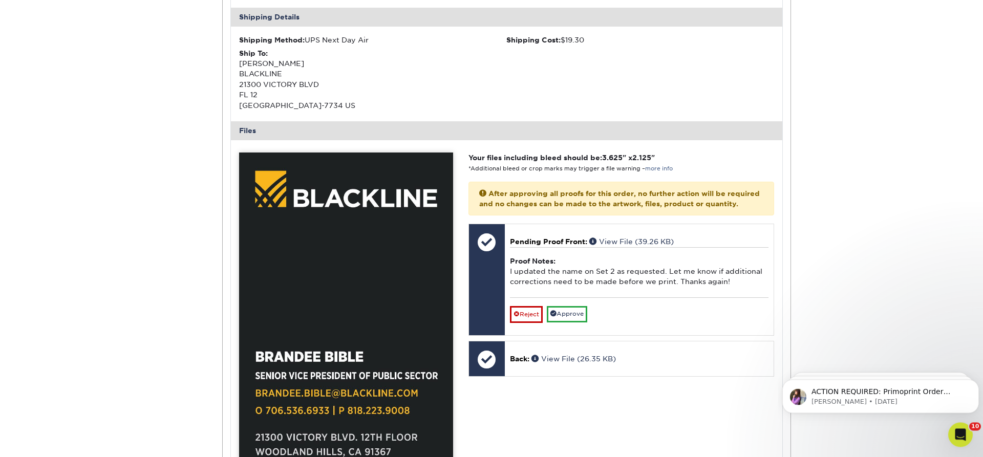
scroll to position [313, 0]
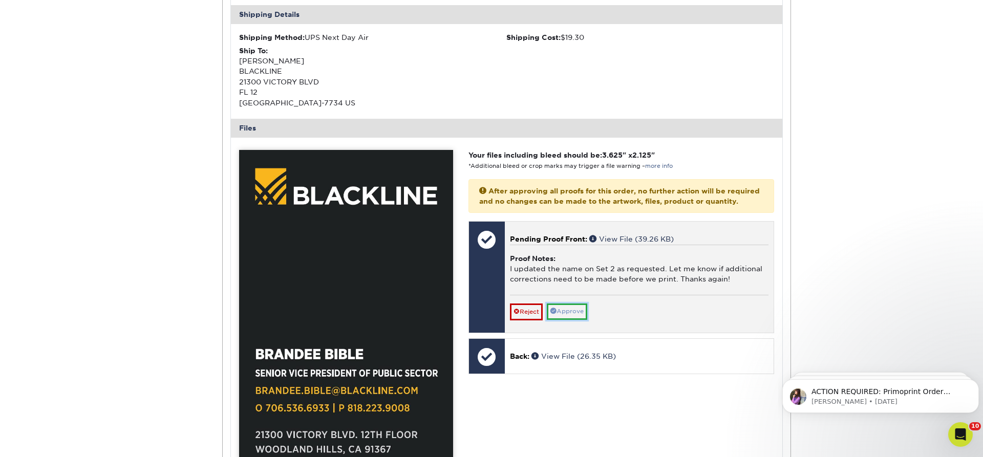
click at [570, 319] on link "Approve" at bounding box center [567, 311] width 40 height 16
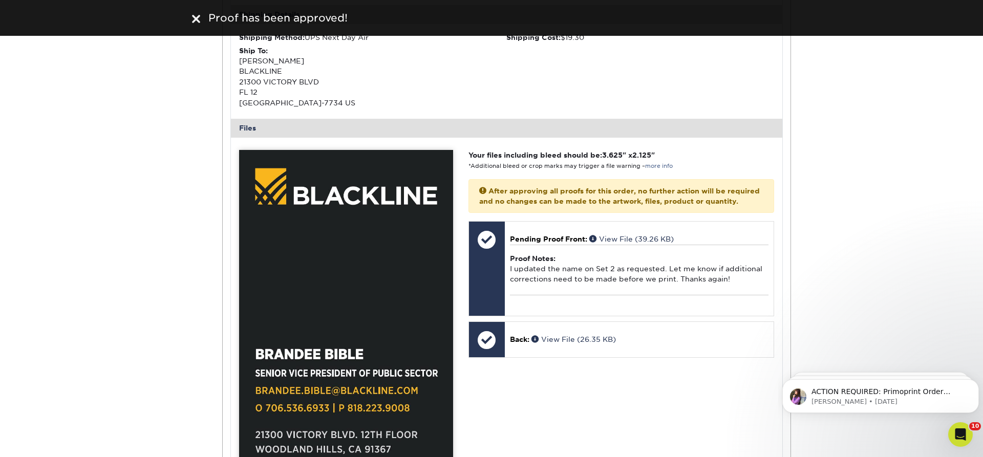
click at [197, 17] on img at bounding box center [196, 19] width 8 height 8
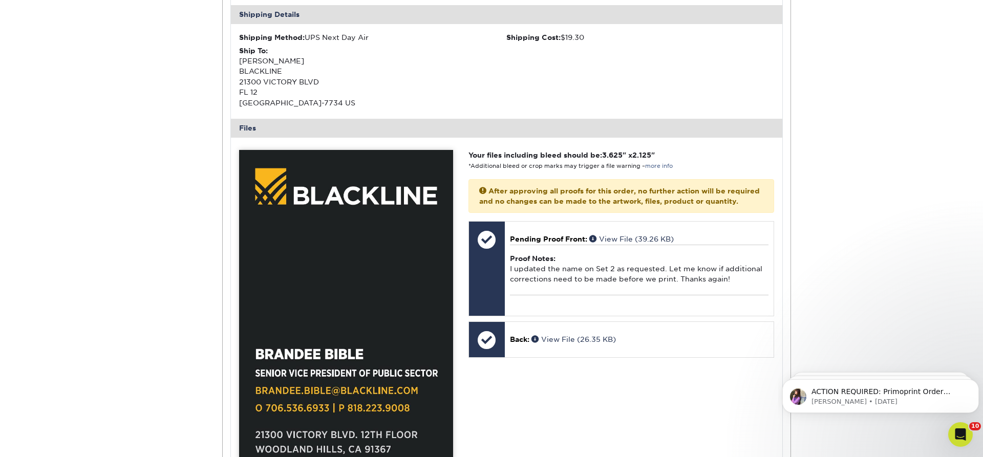
click at [104, 209] on div "Active Orders Account Overview Contact Information Change Password Address Book…" at bounding box center [491, 336] width 983 height 1115
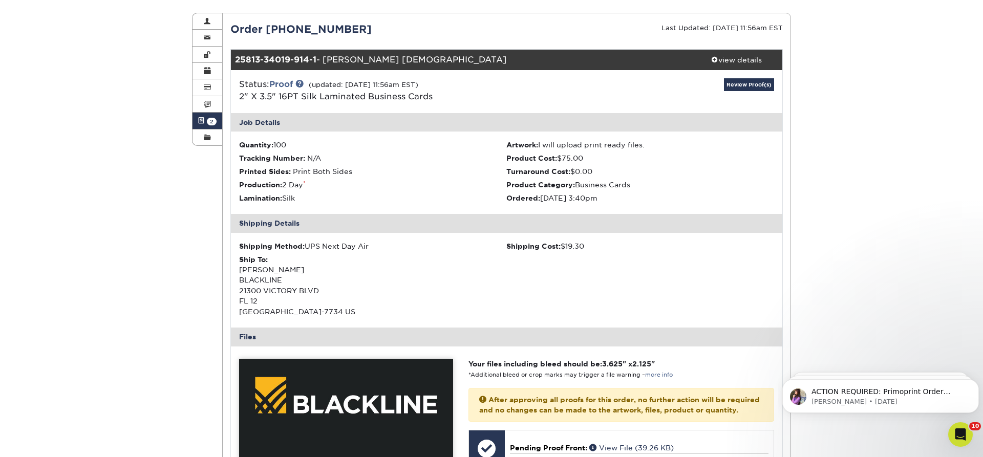
scroll to position [0, 0]
